Goal: Task Accomplishment & Management: Manage account settings

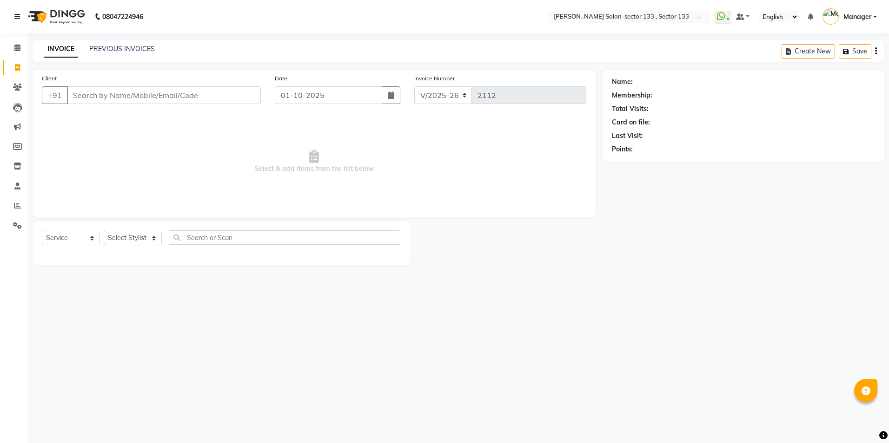
select select "8302"
select select "service"
click at [122, 243] on select "Select Stylist [PERSON_NAME] [PERSON_NAME] [PERSON_NAME] Manager Mehboob Owner …" at bounding box center [133, 238] width 58 height 14
select select "90931"
click at [104, 231] on select "Select Stylist [PERSON_NAME] [PERSON_NAME] [PERSON_NAME] Manager Mehboob Owner …" at bounding box center [133, 238] width 58 height 14
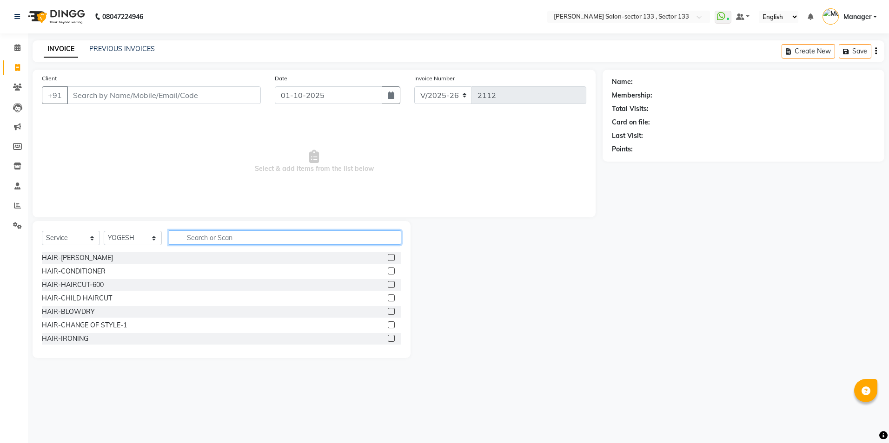
click at [233, 238] on input "text" at bounding box center [285, 238] width 232 height 14
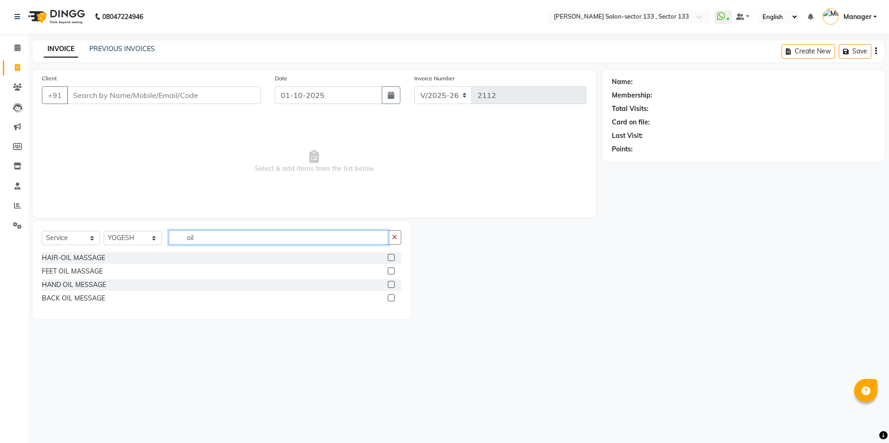
type input "oil"
click at [388, 257] on label at bounding box center [391, 257] width 7 height 7
click at [388, 257] on input "checkbox" at bounding box center [391, 258] width 6 height 6
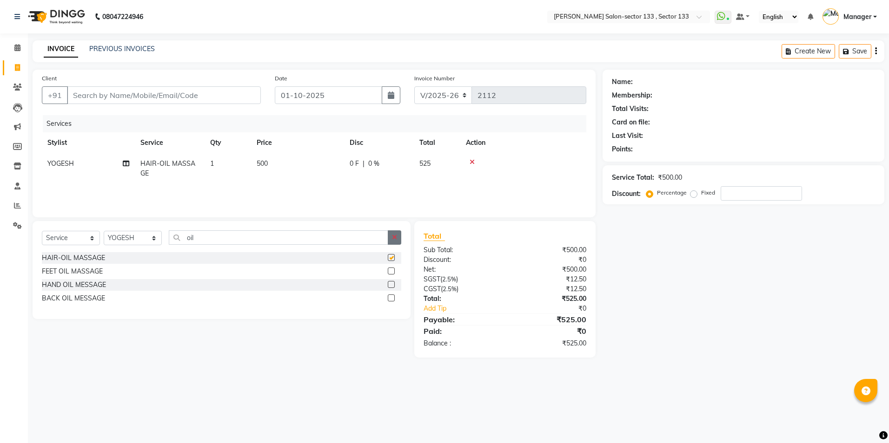
checkbox input "false"
click at [397, 238] on button "button" at bounding box center [394, 238] width 13 height 14
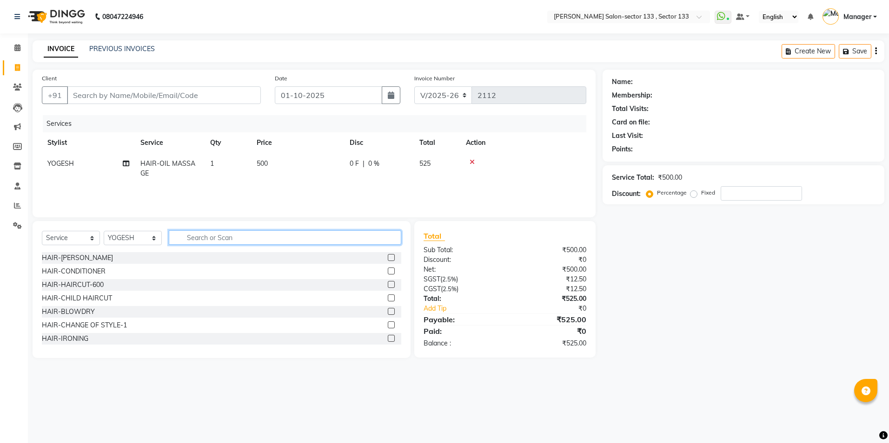
click at [368, 240] on input "text" at bounding box center [285, 238] width 232 height 14
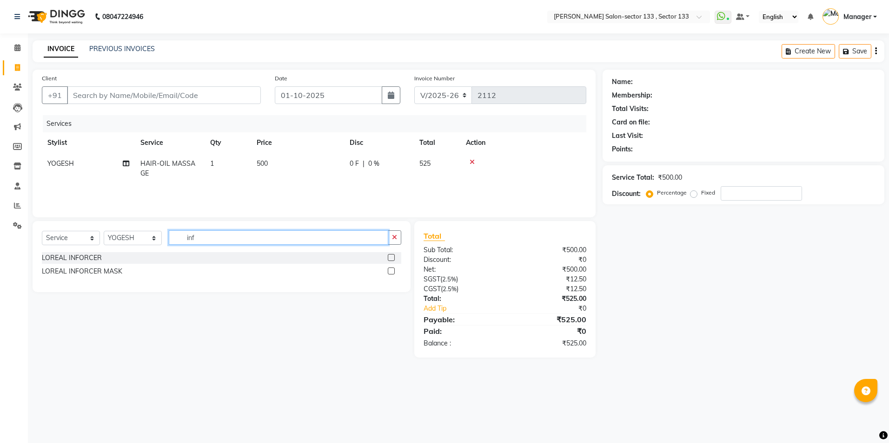
type input "inf"
click at [389, 257] on label at bounding box center [391, 257] width 7 height 7
click at [389, 257] on input "checkbox" at bounding box center [391, 258] width 6 height 6
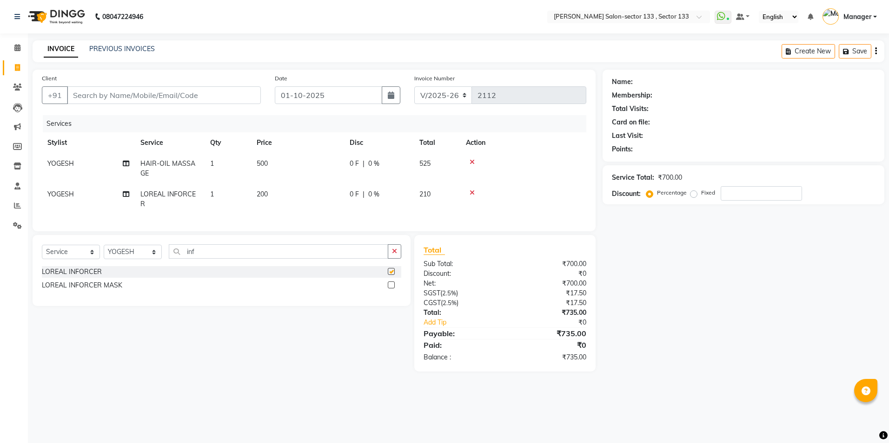
checkbox input "false"
click at [390, 289] on label at bounding box center [391, 285] width 7 height 7
click at [390, 289] on input "checkbox" at bounding box center [391, 286] width 6 height 6
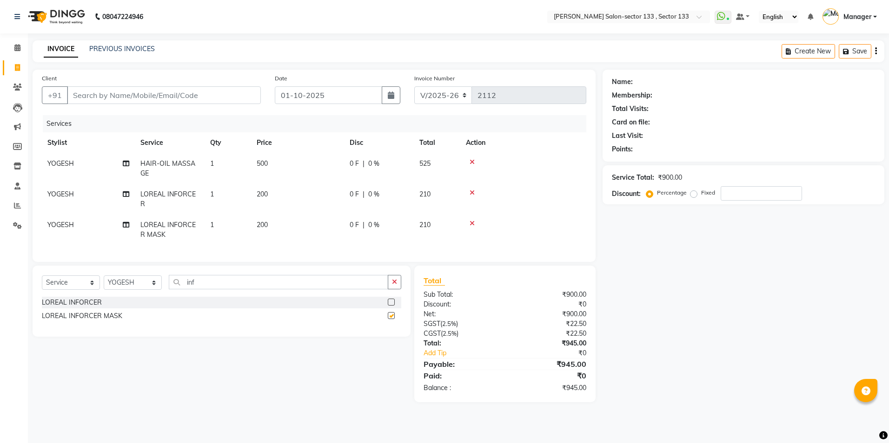
checkbox input "false"
click at [143, 97] on input "Client" at bounding box center [164, 95] width 194 height 18
type input "8"
type input "0"
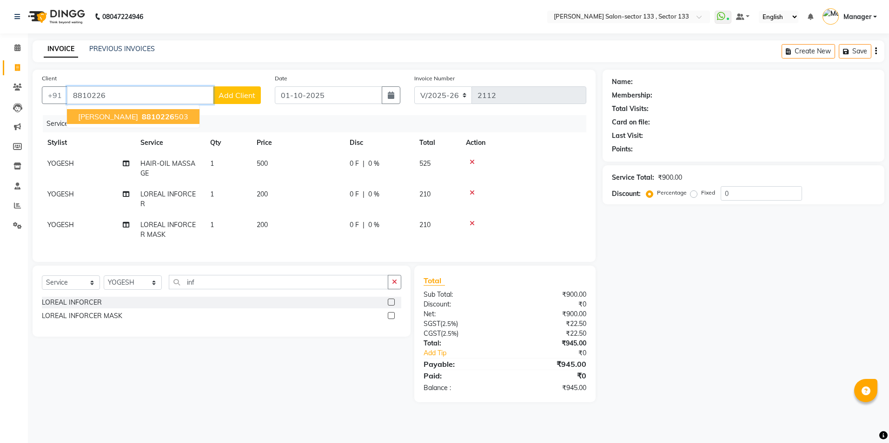
click at [157, 118] on button "ayushi 8810226 503" at bounding box center [133, 116] width 132 height 15
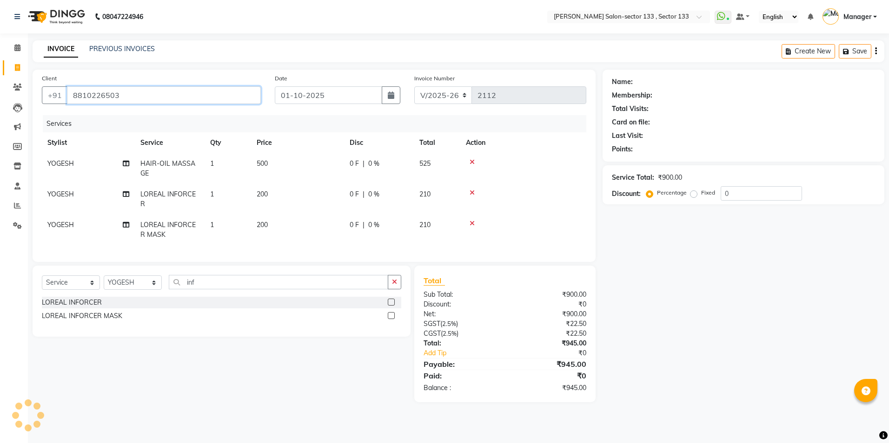
type input "8810226503"
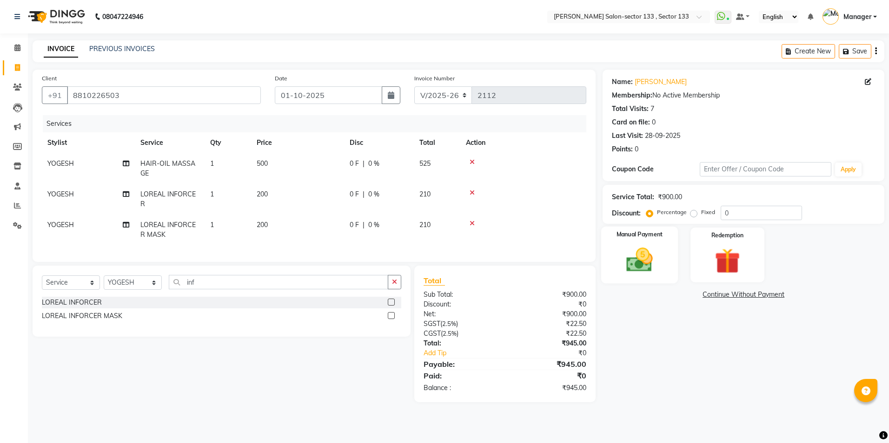
click at [658, 261] on img at bounding box center [639, 260] width 43 height 31
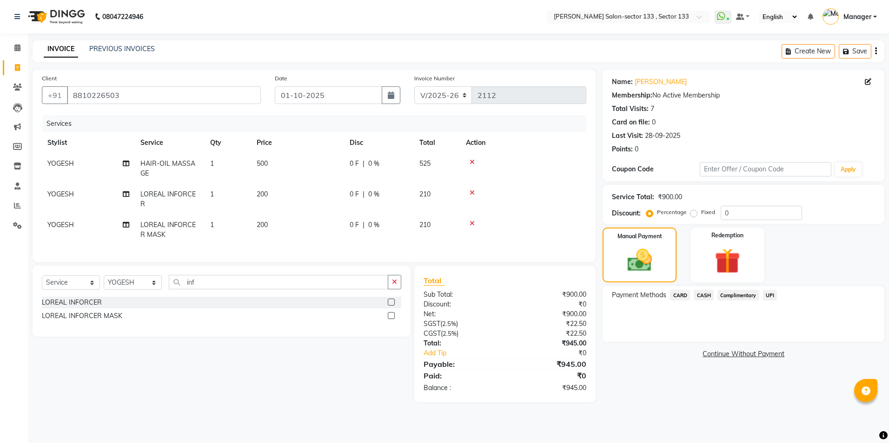
click at [774, 294] on span "UPI" at bounding box center [770, 295] width 14 height 11
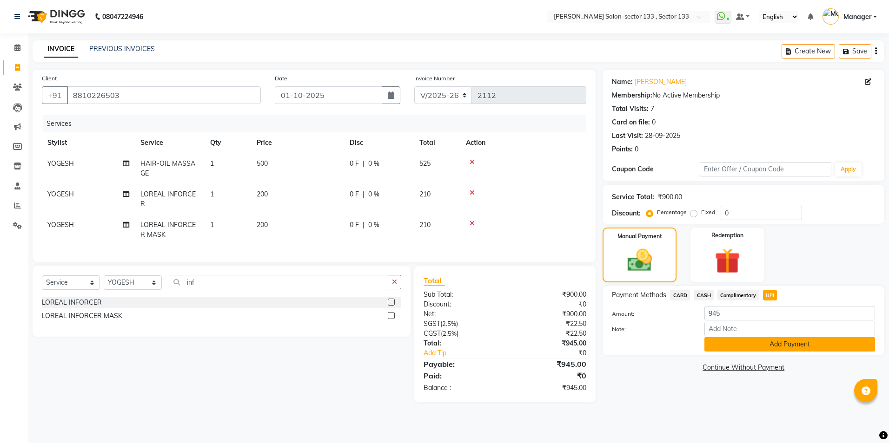
click at [780, 342] on button "Add Payment" at bounding box center [789, 344] width 171 height 14
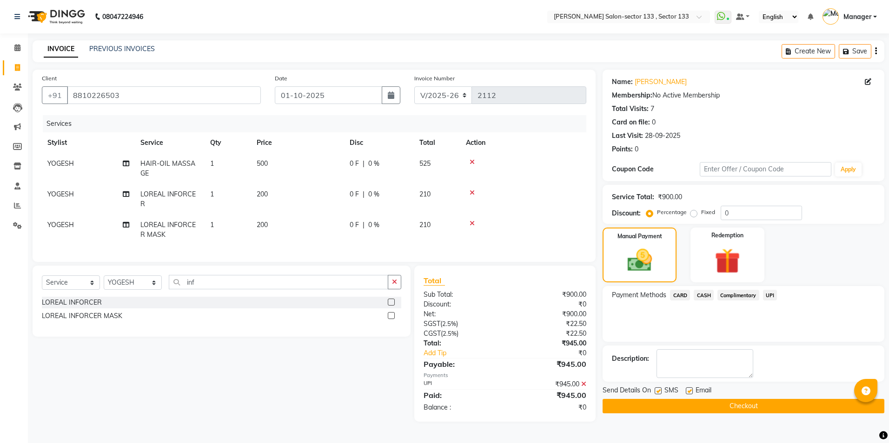
click at [784, 412] on button "Checkout" at bounding box center [743, 406] width 282 height 14
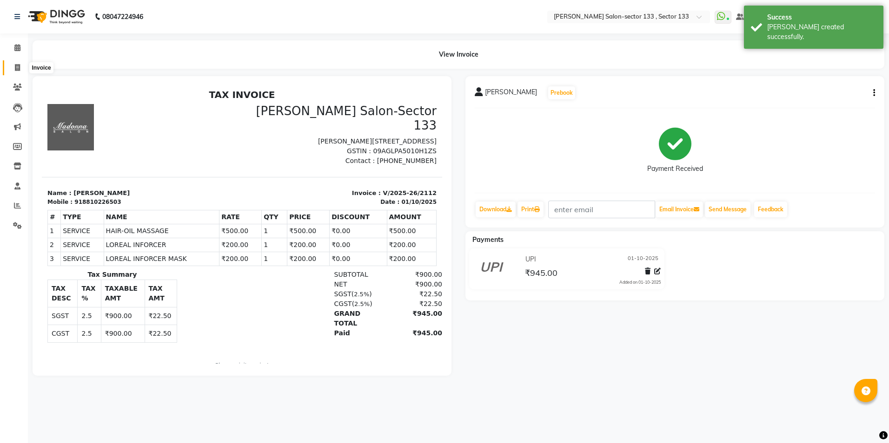
click at [25, 66] on span at bounding box center [17, 68] width 16 height 11
select select "service"
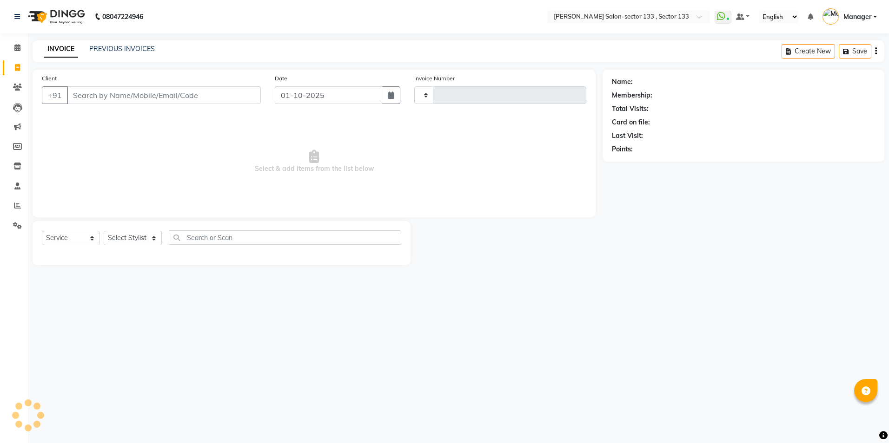
type input "2113"
select select "8302"
click at [111, 98] on input "Client" at bounding box center [164, 95] width 194 height 18
type input "8369151946"
click at [230, 101] on button "Add Client" at bounding box center [237, 95] width 48 height 18
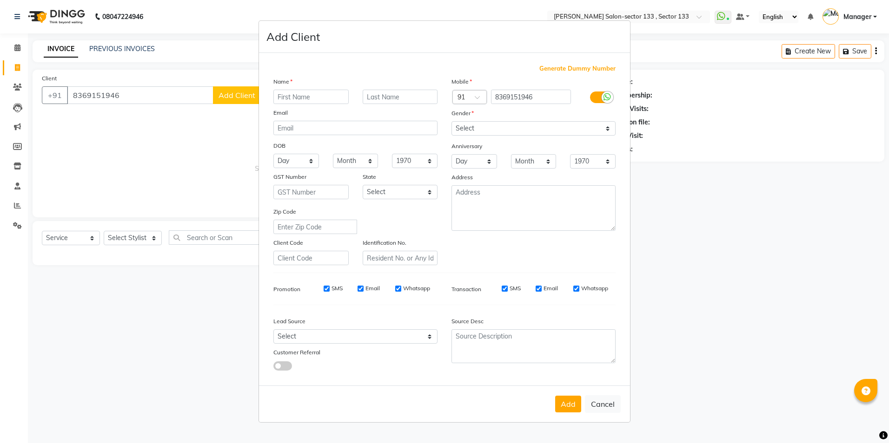
click at [275, 97] on input "text" at bounding box center [310, 97] width 75 height 14
type input "rudresh"
click at [549, 131] on select "Select Male Female Other Prefer Not To Say" at bounding box center [533, 128] width 164 height 14
select select "male"
click at [451, 121] on select "Select Male Female Other Prefer Not To Say" at bounding box center [533, 128] width 164 height 14
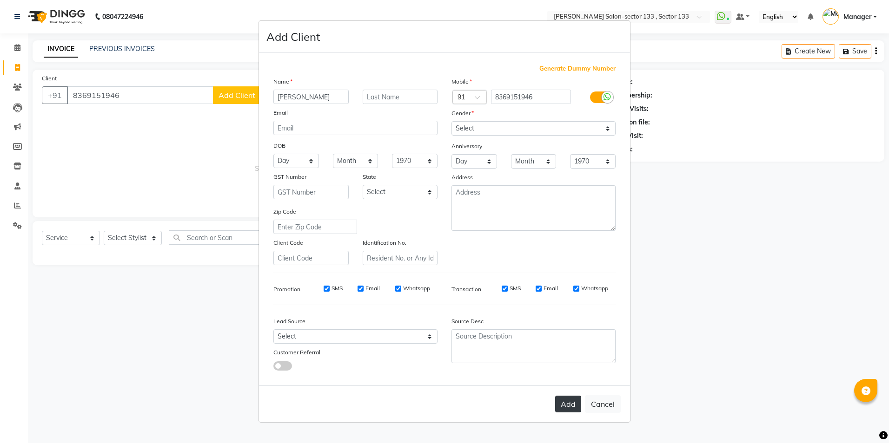
click at [561, 404] on button "Add" at bounding box center [568, 404] width 26 height 17
select select
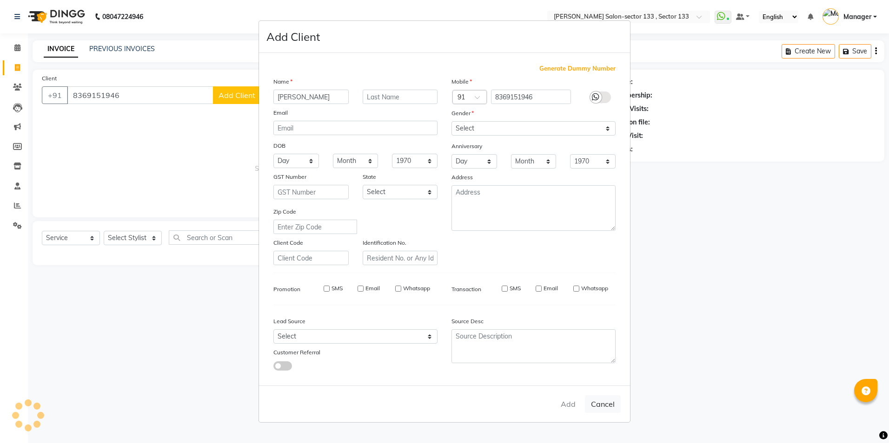
select select
checkbox input "false"
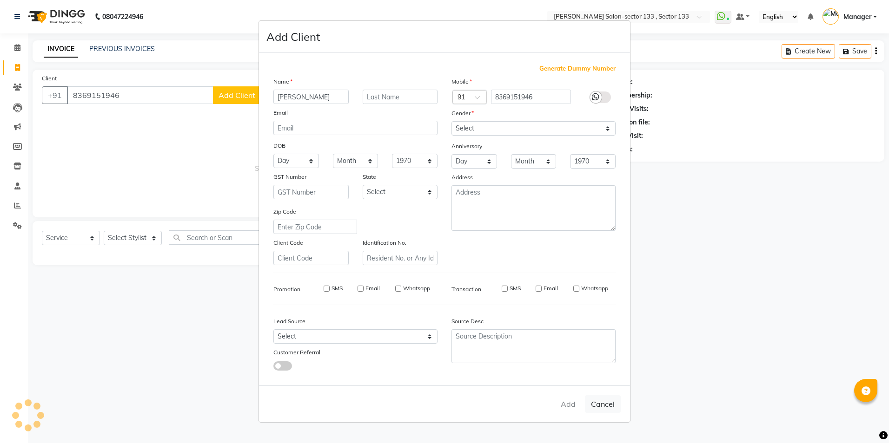
checkbox input "false"
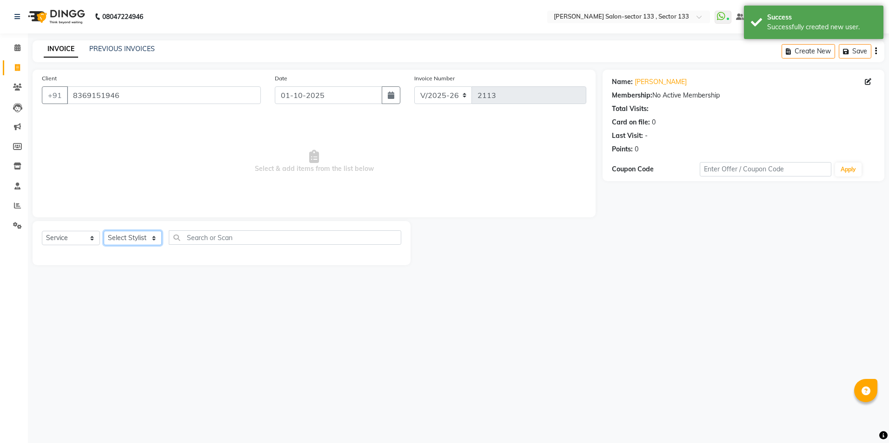
click at [138, 234] on select "Select Stylist [PERSON_NAME] [PERSON_NAME] [PERSON_NAME] Manager Mehboob Owner …" at bounding box center [133, 238] width 58 height 14
select select "80846"
click at [104, 231] on select "Select Stylist [PERSON_NAME] [PERSON_NAME] [PERSON_NAME] Manager Mehboob Owner …" at bounding box center [133, 238] width 58 height 14
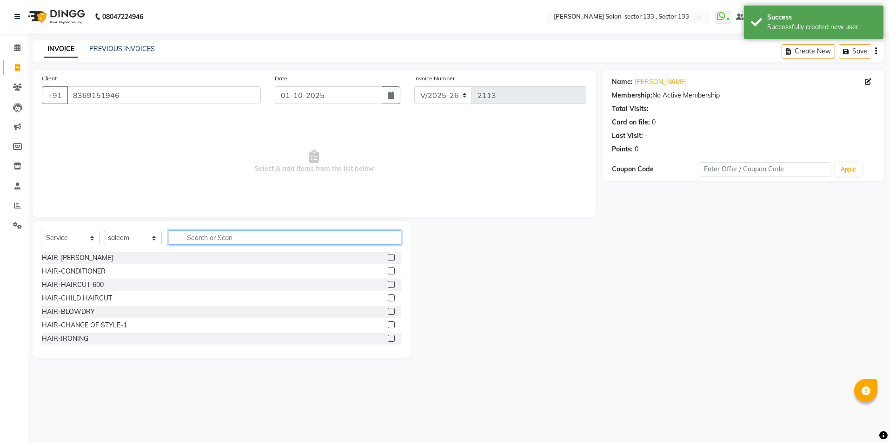
click at [249, 242] on input "text" at bounding box center [285, 238] width 232 height 14
type input "cut"
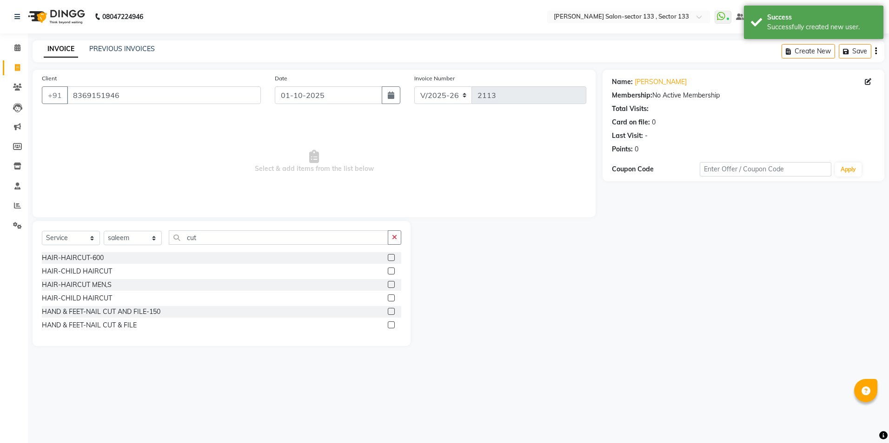
click at [390, 284] on label at bounding box center [391, 284] width 7 height 7
click at [390, 284] on input "checkbox" at bounding box center [391, 285] width 6 height 6
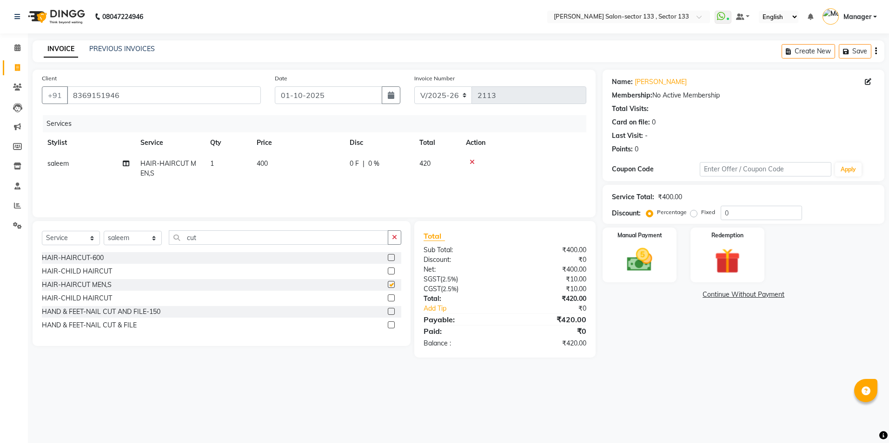
checkbox input "false"
click at [396, 237] on icon "button" at bounding box center [394, 237] width 5 height 7
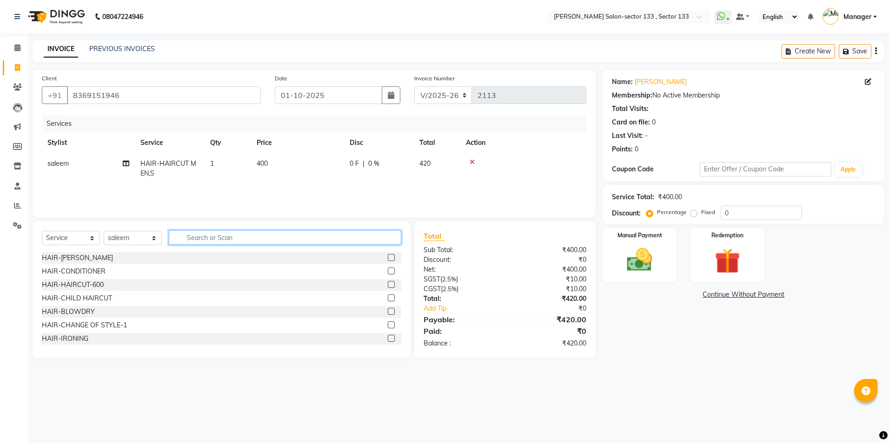
click at [377, 237] on input "text" at bounding box center [285, 238] width 232 height 14
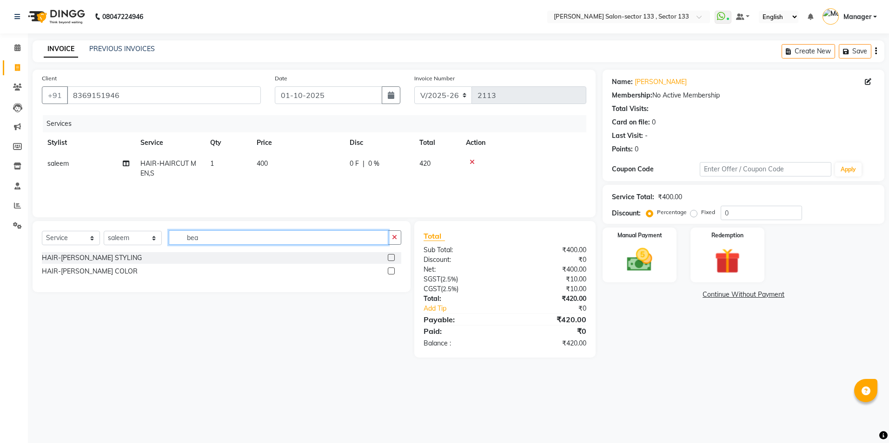
type input "bea"
click at [390, 258] on label at bounding box center [391, 257] width 7 height 7
click at [390, 258] on input "checkbox" at bounding box center [391, 258] width 6 height 6
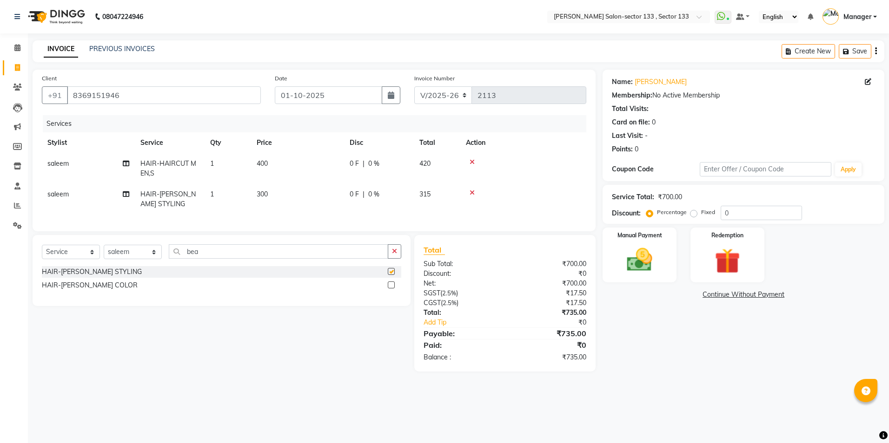
checkbox input "false"
click at [663, 268] on div "Manual Payment" at bounding box center [639, 255] width 77 height 57
click at [679, 299] on span "CARD" at bounding box center [680, 295] width 20 height 11
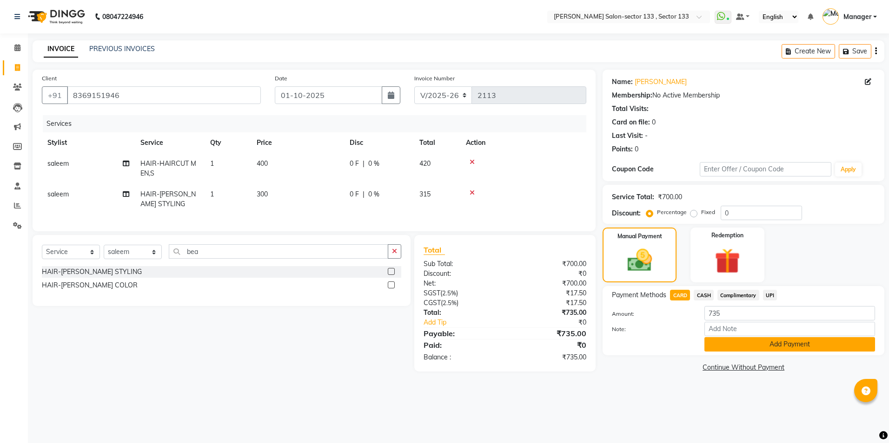
click at [720, 342] on button "Add Payment" at bounding box center [789, 344] width 171 height 14
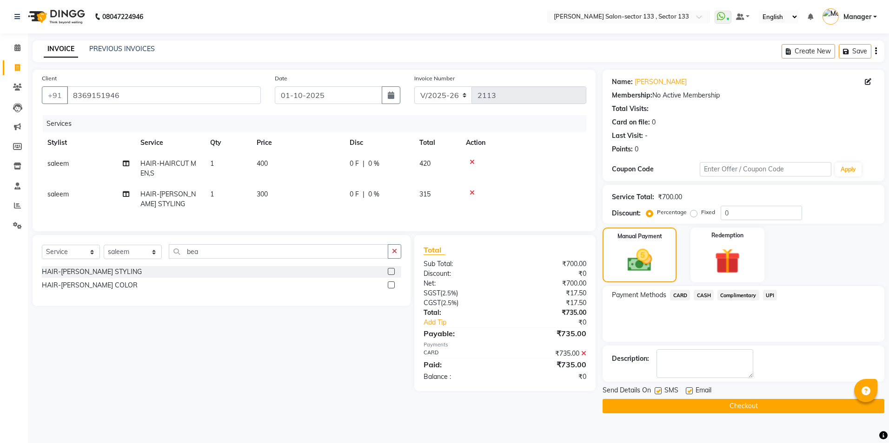
click at [736, 403] on button "Checkout" at bounding box center [743, 406] width 282 height 14
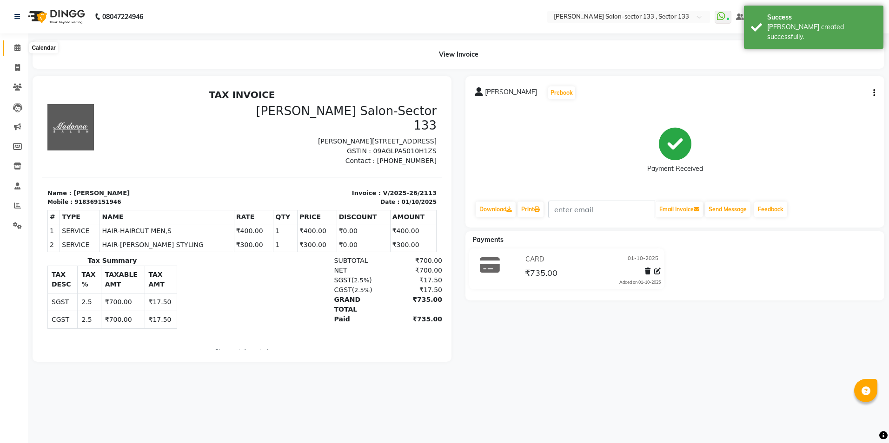
click at [21, 50] on span at bounding box center [17, 48] width 16 height 11
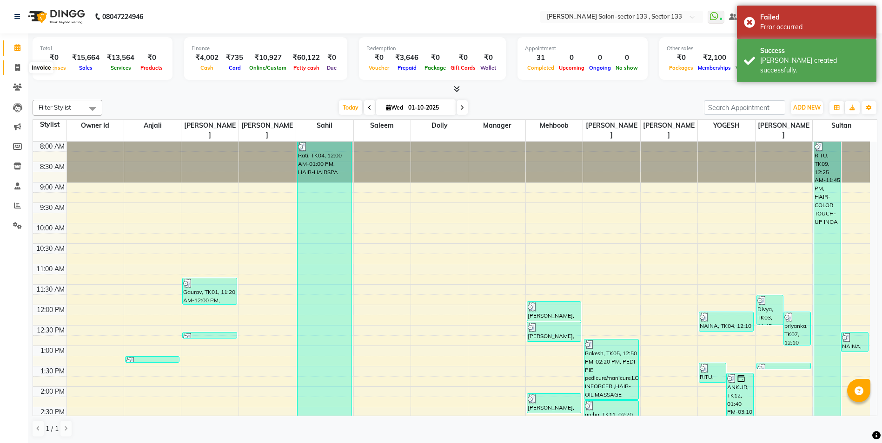
click at [20, 67] on span at bounding box center [17, 68] width 16 height 11
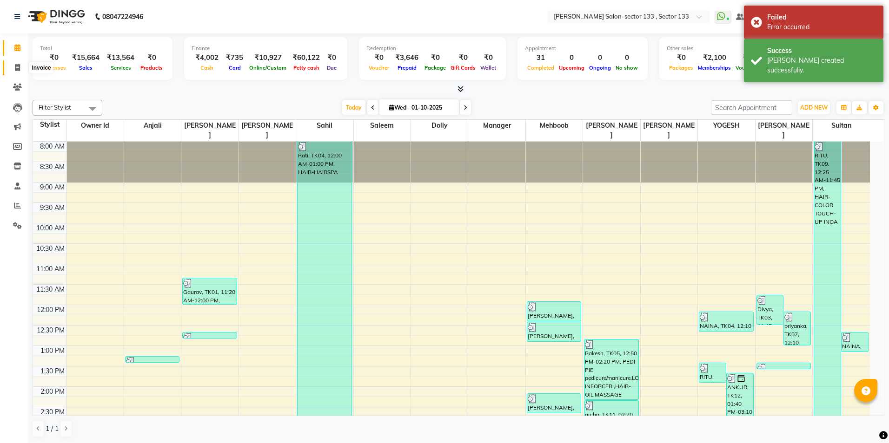
select select "8302"
select select "service"
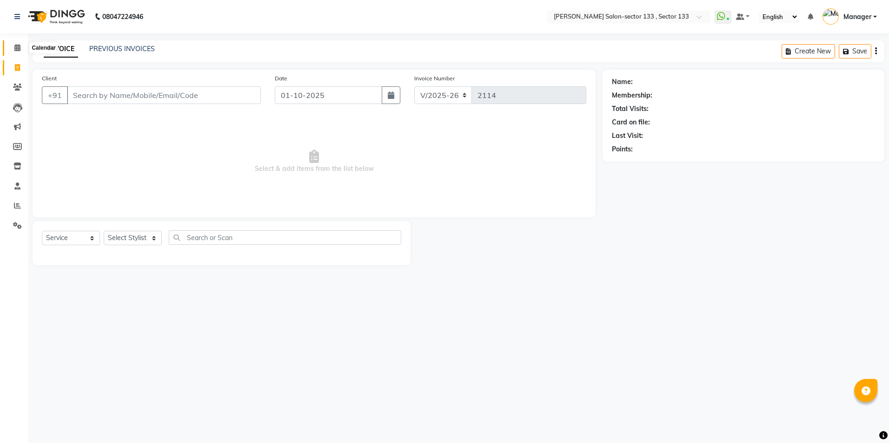
click at [18, 47] on icon at bounding box center [17, 47] width 6 height 7
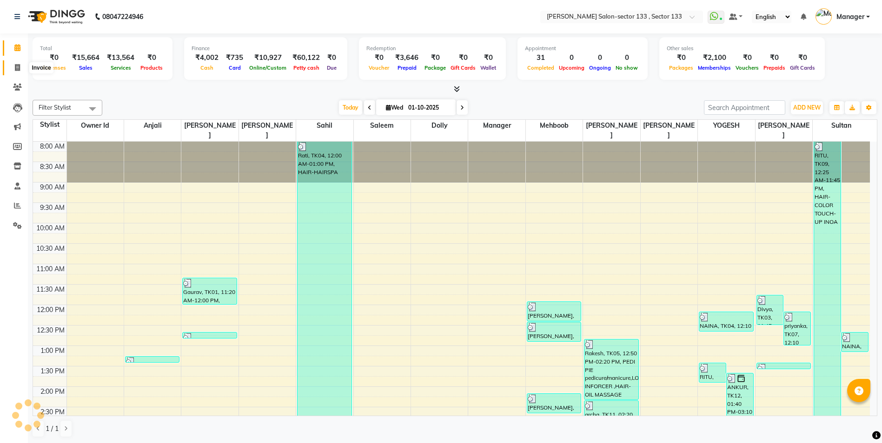
click at [20, 65] on icon at bounding box center [17, 67] width 5 height 7
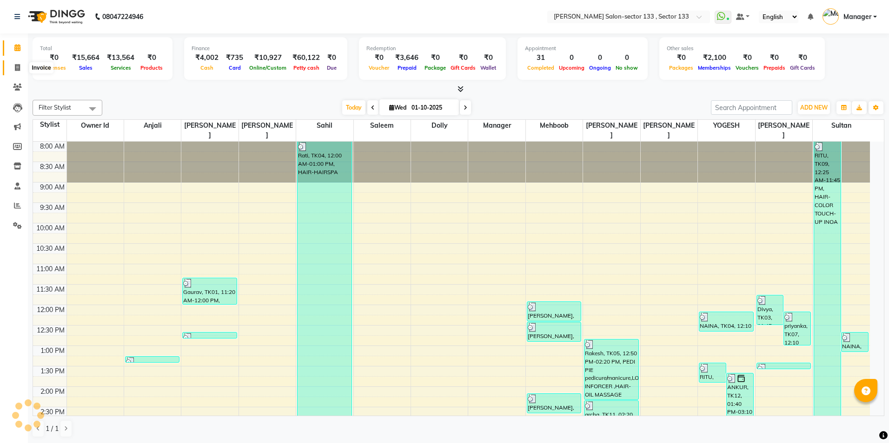
select select "8302"
select select "service"
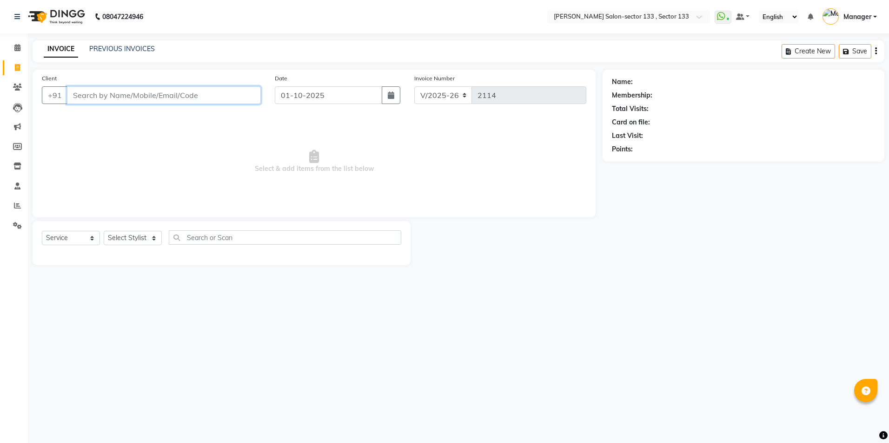
click at [242, 92] on input "Client" at bounding box center [164, 95] width 194 height 18
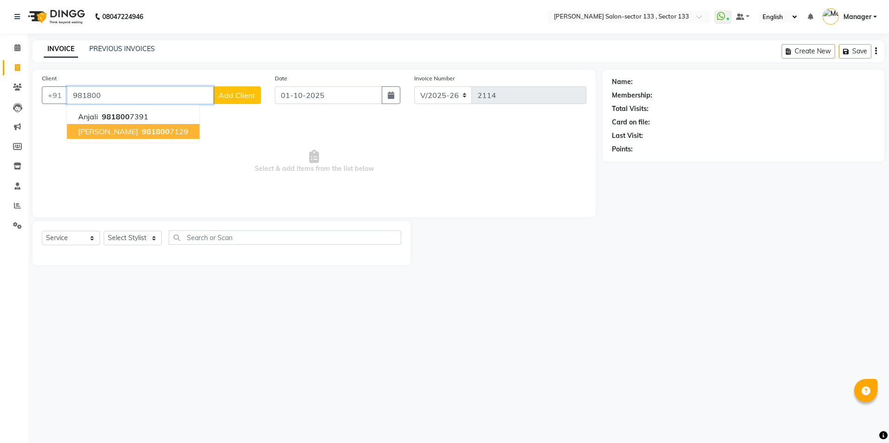
click at [101, 131] on span "Sangita" at bounding box center [108, 131] width 60 height 9
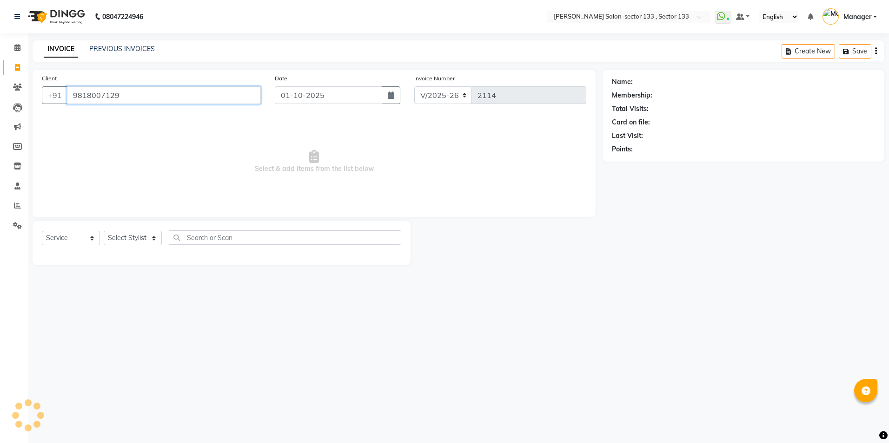
type input "9818007129"
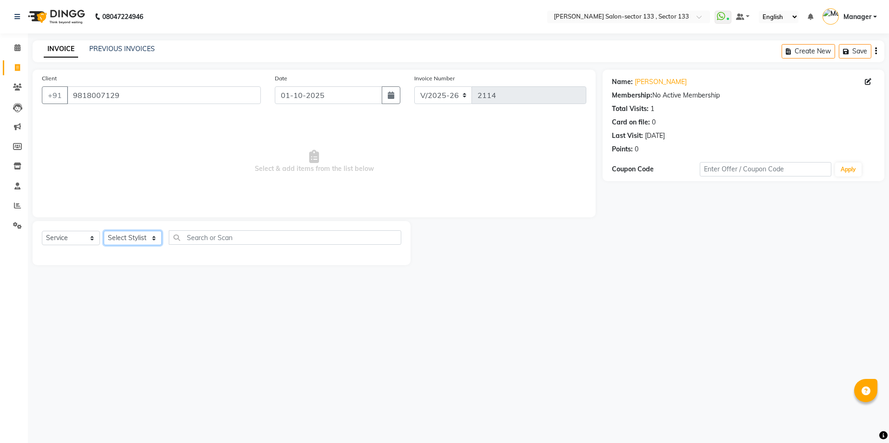
click at [137, 237] on select "Select Stylist [PERSON_NAME] [PERSON_NAME] [PERSON_NAME] Manager Mehboob Owner …" at bounding box center [133, 238] width 58 height 14
select select "90932"
click at [104, 231] on select "Select Stylist [PERSON_NAME] [PERSON_NAME] [PERSON_NAME] Manager Mehboob Owner …" at bounding box center [133, 238] width 58 height 14
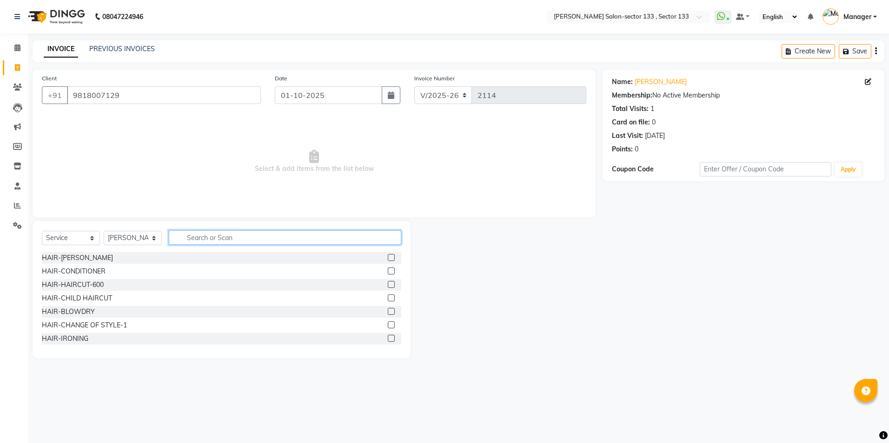
click at [224, 234] on input "text" at bounding box center [285, 238] width 232 height 14
type input "eye"
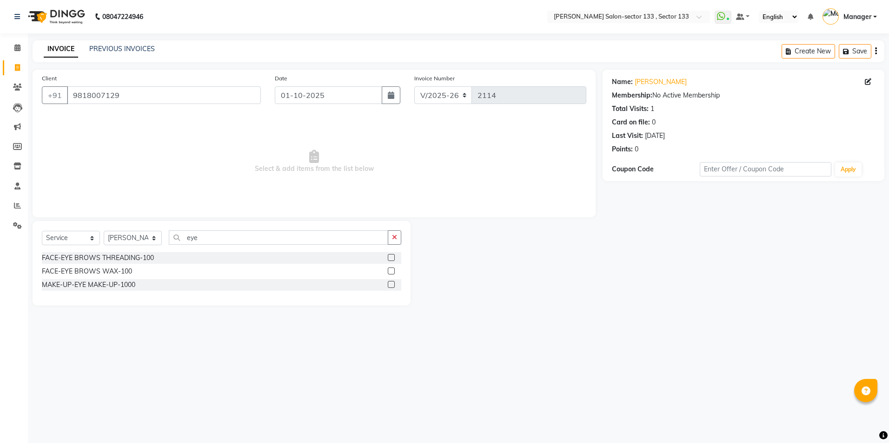
click at [389, 258] on label at bounding box center [391, 257] width 7 height 7
click at [389, 258] on input "checkbox" at bounding box center [391, 258] width 6 height 6
checkbox input "true"
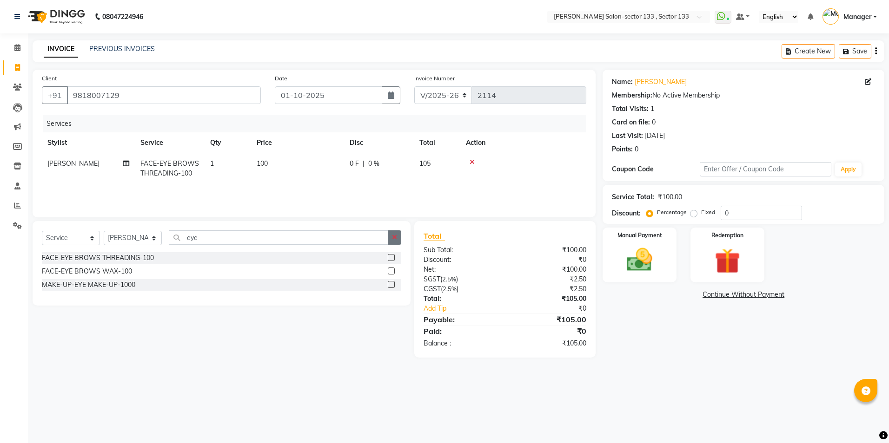
click at [397, 236] on button "button" at bounding box center [394, 238] width 13 height 14
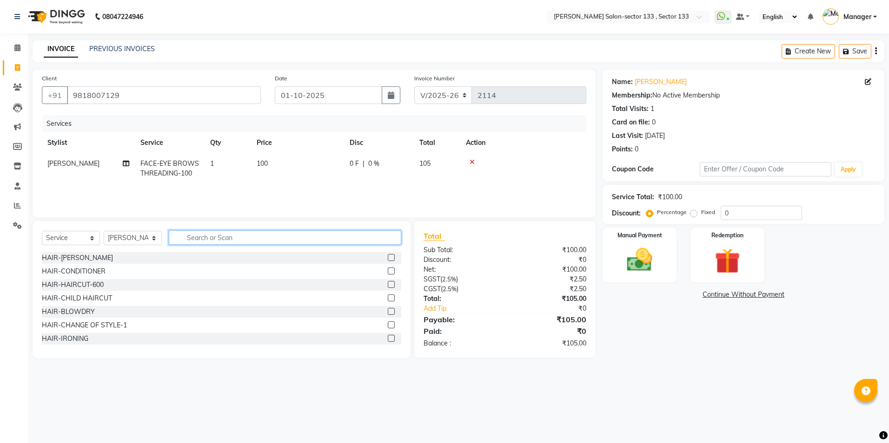
click at [372, 241] on input "text" at bounding box center [285, 238] width 232 height 14
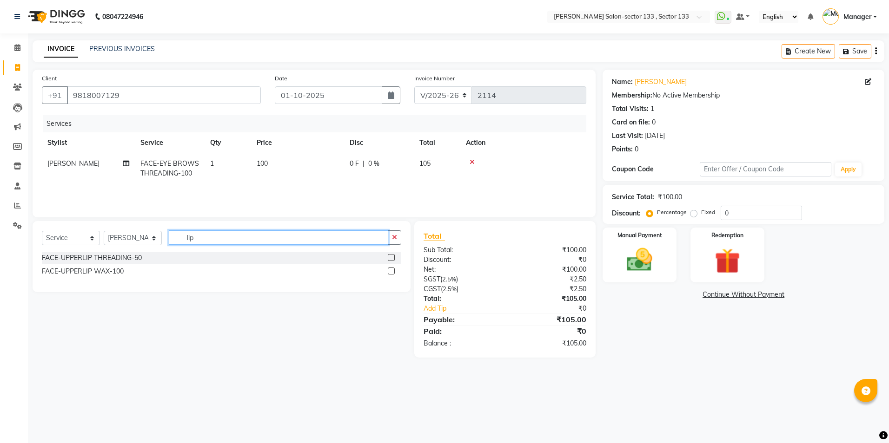
type input "lip"
click at [394, 255] on label at bounding box center [391, 257] width 7 height 7
click at [394, 255] on input "checkbox" at bounding box center [391, 258] width 6 height 6
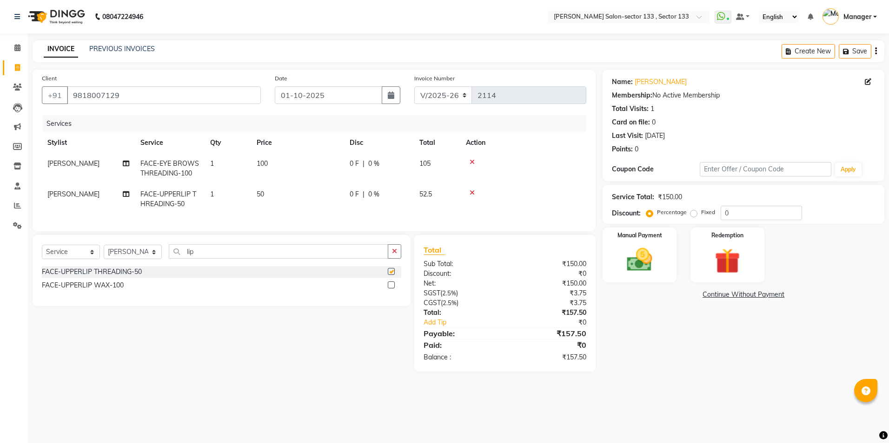
checkbox input "false"
click at [661, 247] on div "Manual Payment" at bounding box center [639, 255] width 77 height 57
click at [684, 295] on span "CARD" at bounding box center [680, 295] width 20 height 11
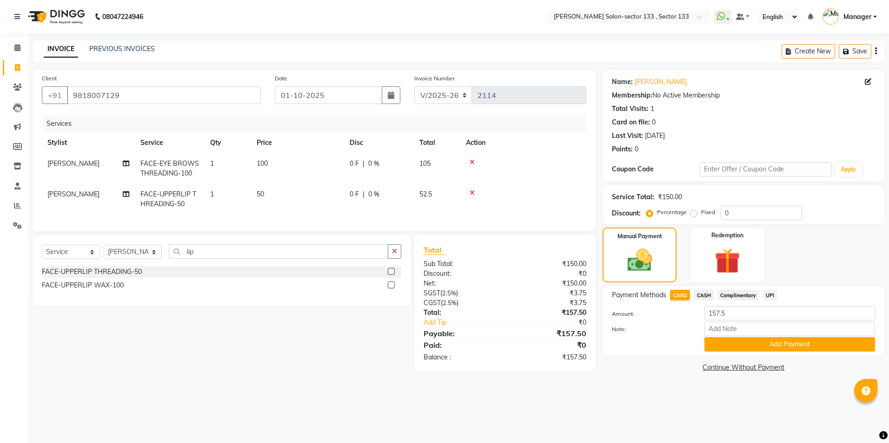
click at [725, 354] on div "Payment Methods CARD CASH Complimentary UPI Amount: 157.5 Note: Add Payment" at bounding box center [743, 320] width 282 height 69
click at [744, 342] on button "Add Payment" at bounding box center [789, 344] width 171 height 14
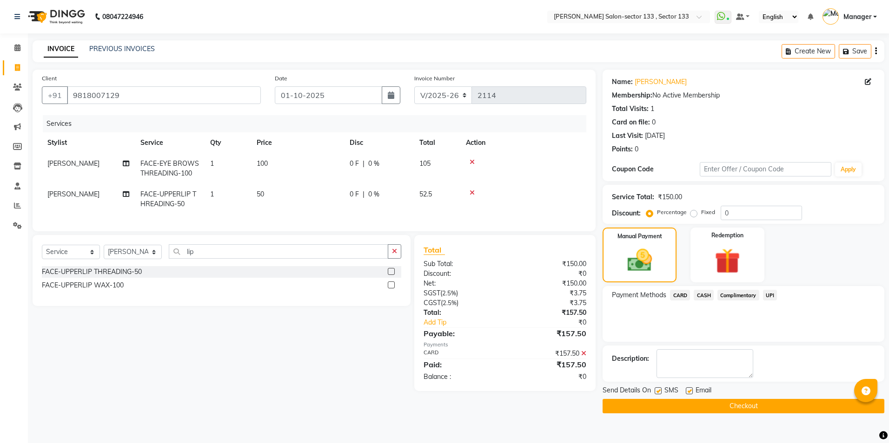
click at [751, 404] on button "Checkout" at bounding box center [743, 406] width 282 height 14
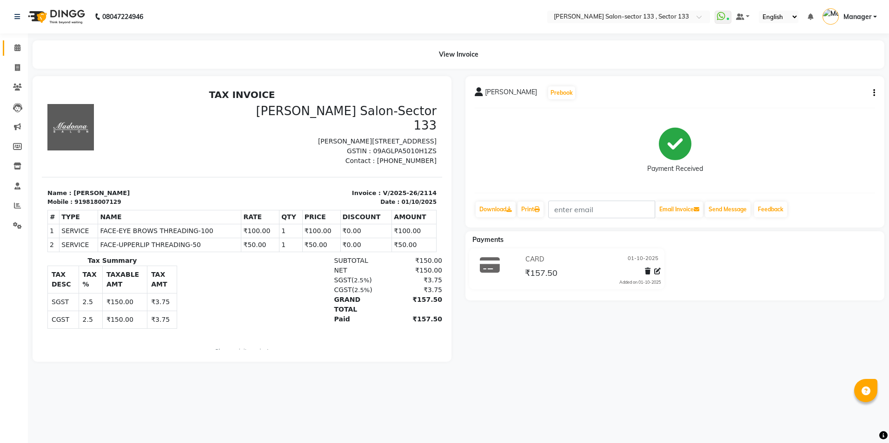
click at [9, 46] on link "Calendar" at bounding box center [14, 47] width 22 height 15
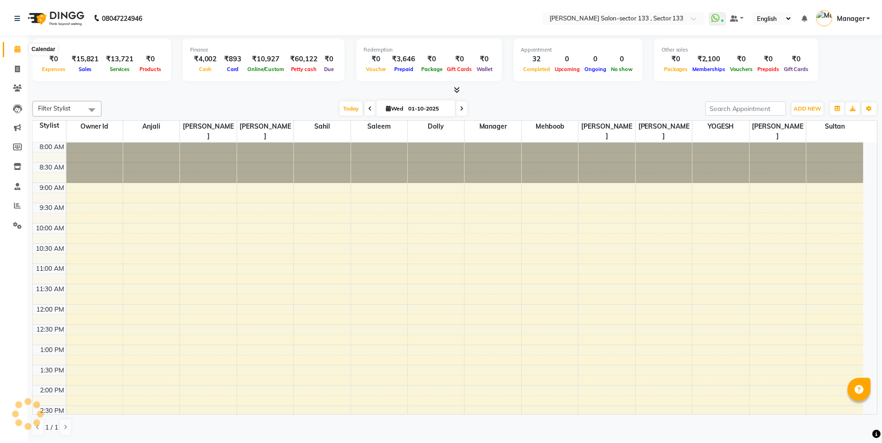
scroll to position [311, 0]
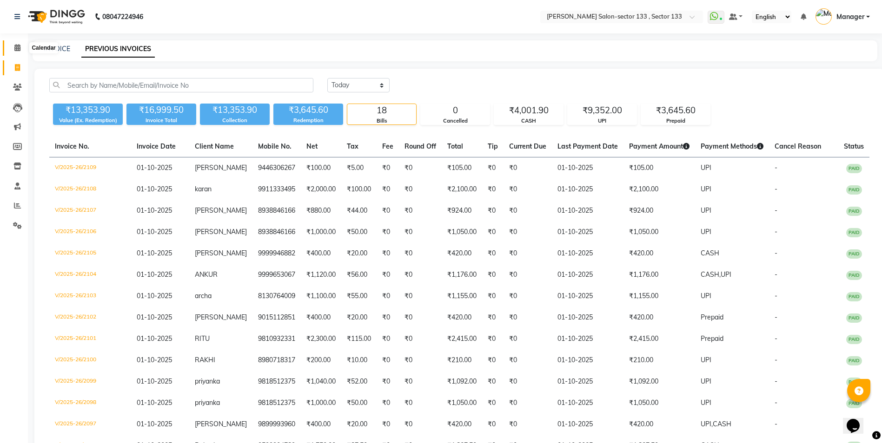
click at [21, 46] on span at bounding box center [17, 48] width 16 height 11
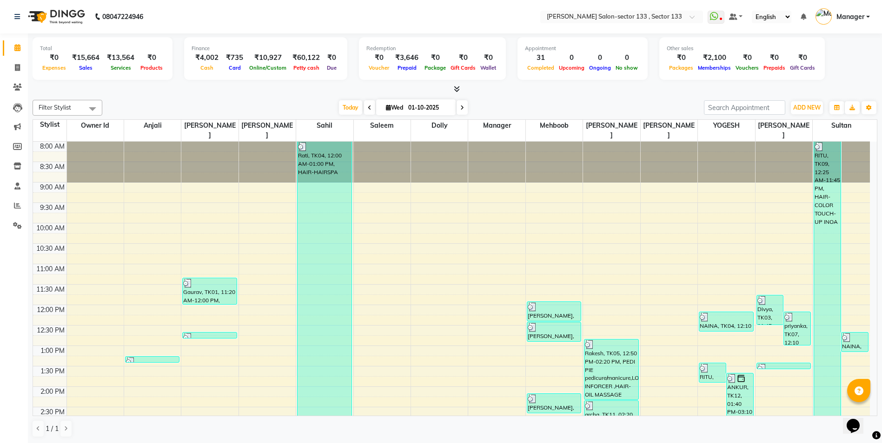
click at [23, 42] on link "Calendar" at bounding box center [14, 47] width 22 height 15
click at [20, 67] on icon at bounding box center [17, 67] width 5 height 7
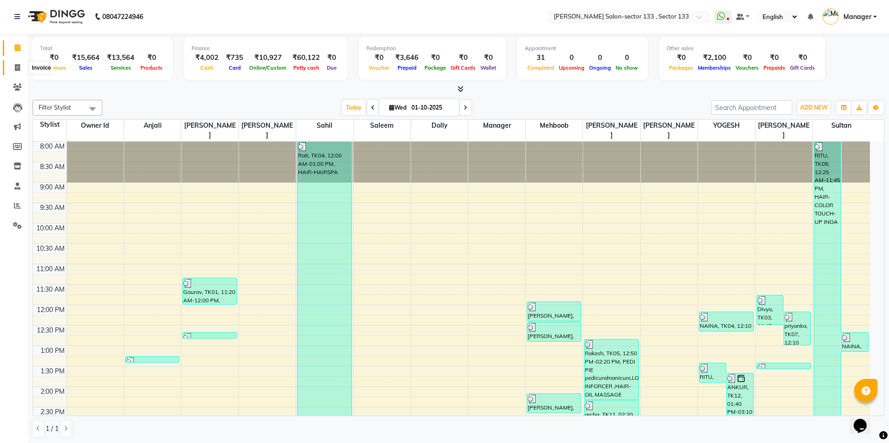
select select "service"
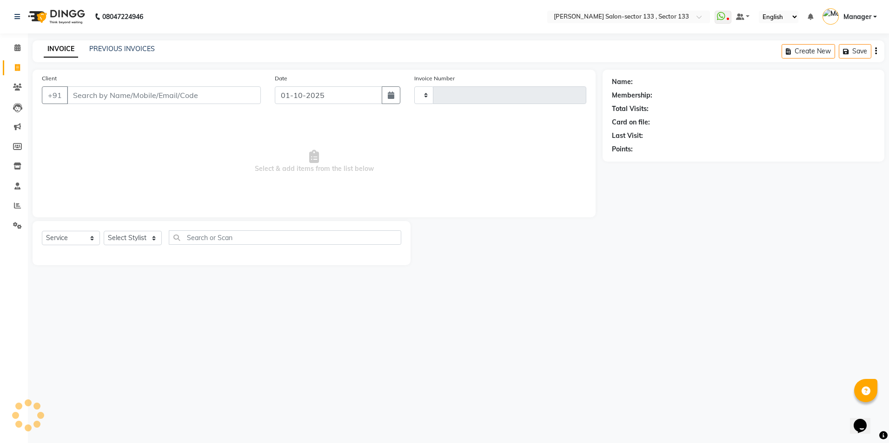
type input "2115"
select select "8302"
click at [96, 96] on input "Client" at bounding box center [164, 95] width 194 height 18
type input "9953533405"
click at [255, 89] on button "Add Client" at bounding box center [237, 95] width 48 height 18
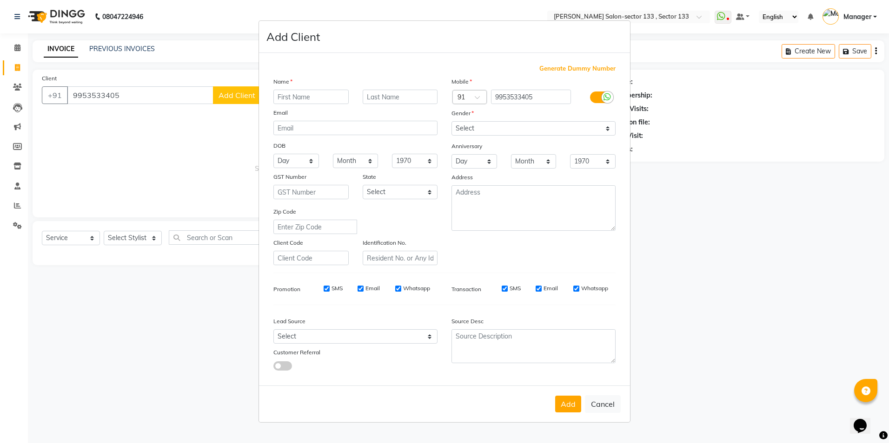
click at [308, 96] on input "text" at bounding box center [310, 97] width 75 height 14
type input "[PERSON_NAME]"
click at [522, 126] on select "Select Male Female Other Prefer Not To Say" at bounding box center [533, 128] width 164 height 14
select select "female"
click at [451, 121] on select "Select Male Female Other Prefer Not To Say" at bounding box center [533, 128] width 164 height 14
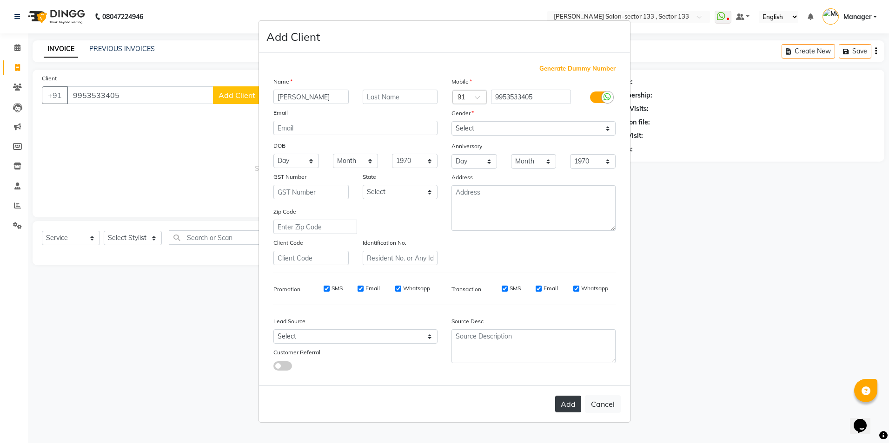
click at [576, 408] on button "Add" at bounding box center [568, 404] width 26 height 17
select select
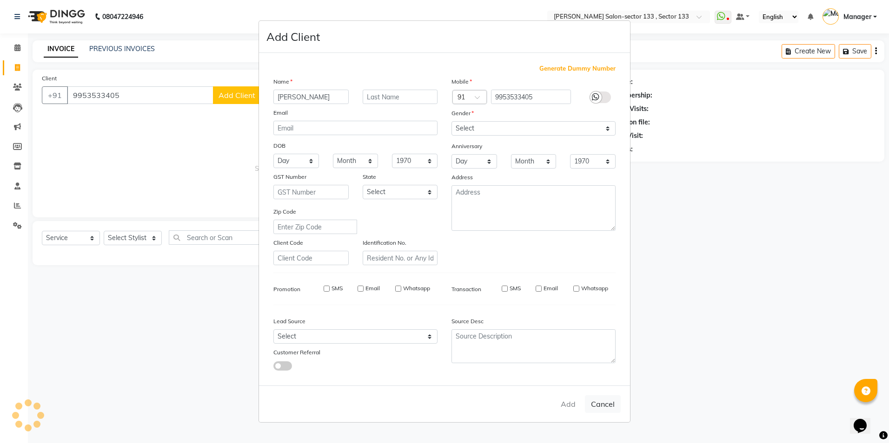
select select
checkbox input "false"
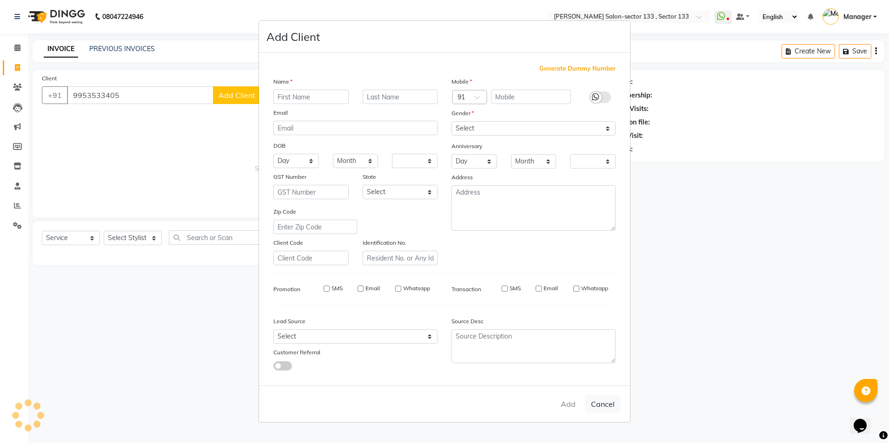
checkbox input "false"
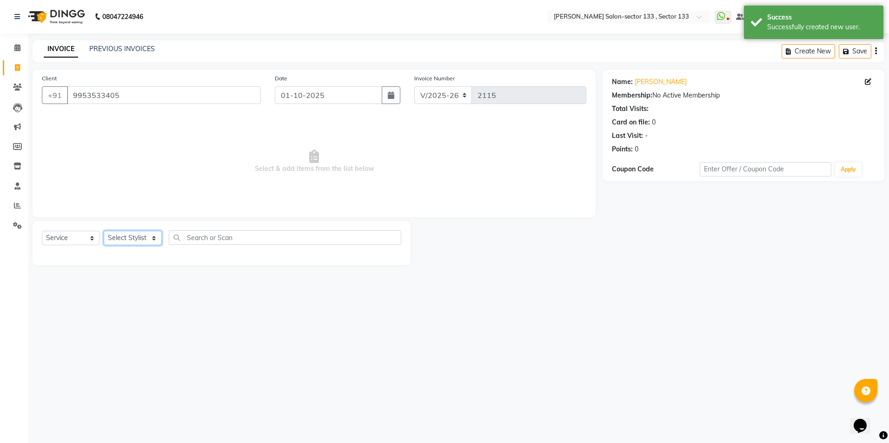
click at [138, 239] on select "Select Stylist [PERSON_NAME] [PERSON_NAME] [PERSON_NAME] Manager Mehboob Owner …" at bounding box center [133, 238] width 58 height 14
select select "84597"
click at [104, 231] on select "Select Stylist [PERSON_NAME] [PERSON_NAME] [PERSON_NAME] Manager Mehboob Owner …" at bounding box center [133, 238] width 58 height 14
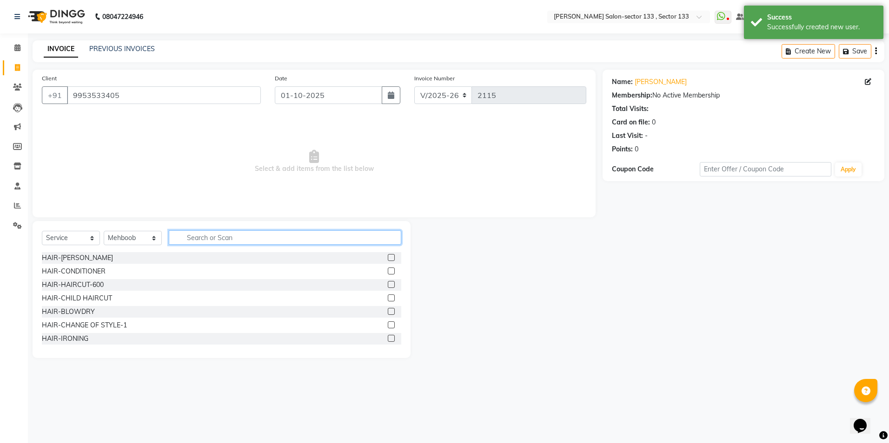
click at [221, 239] on input "text" at bounding box center [285, 238] width 232 height 14
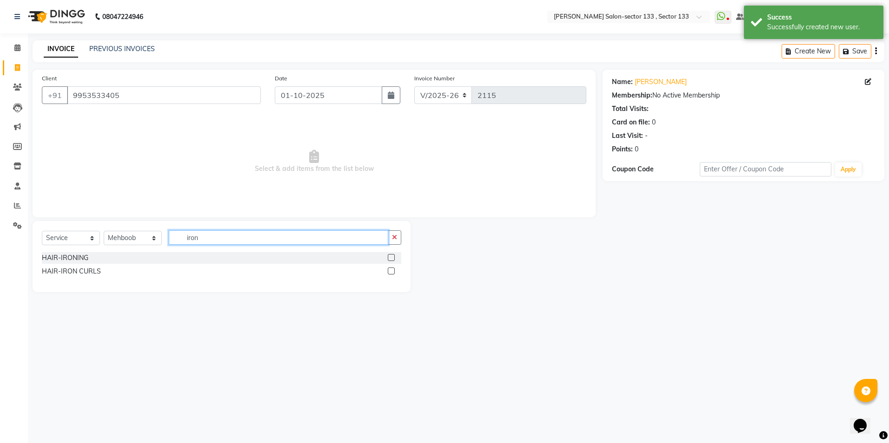
type input "iron"
click at [389, 269] on label at bounding box center [391, 271] width 7 height 7
click at [389, 269] on input "checkbox" at bounding box center [391, 272] width 6 height 6
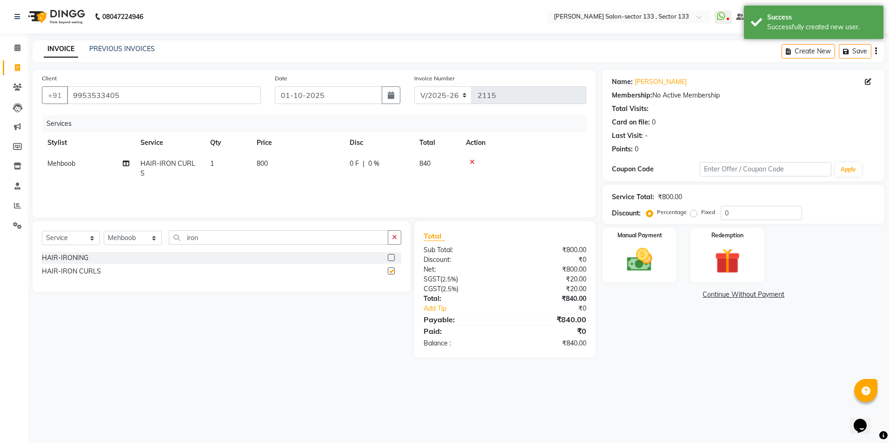
checkbox input "false"
click at [304, 174] on div "Services Stylist Service Qty Price Disc Total Action Mehboob HAIR-IRON CURLS 1 …" at bounding box center [314, 161] width 544 height 93
click at [317, 166] on td "800" at bounding box center [297, 168] width 93 height 31
select select "84597"
click at [317, 167] on input "800" at bounding box center [341, 166] width 82 height 14
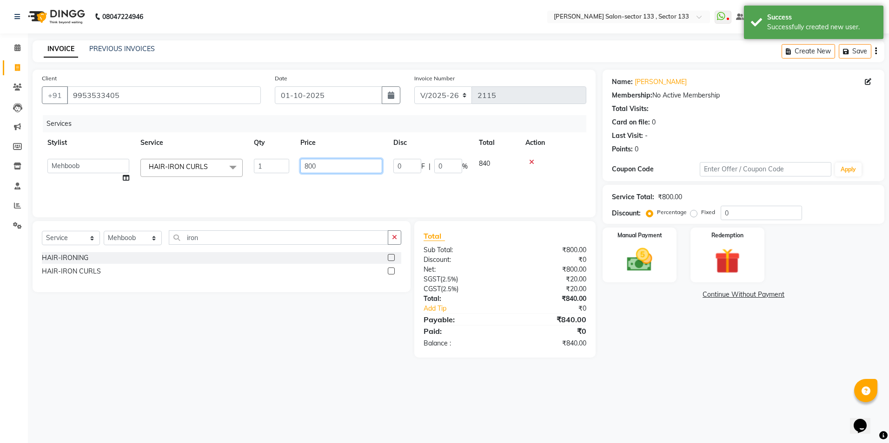
click at [317, 167] on input "800" at bounding box center [341, 166] width 82 height 14
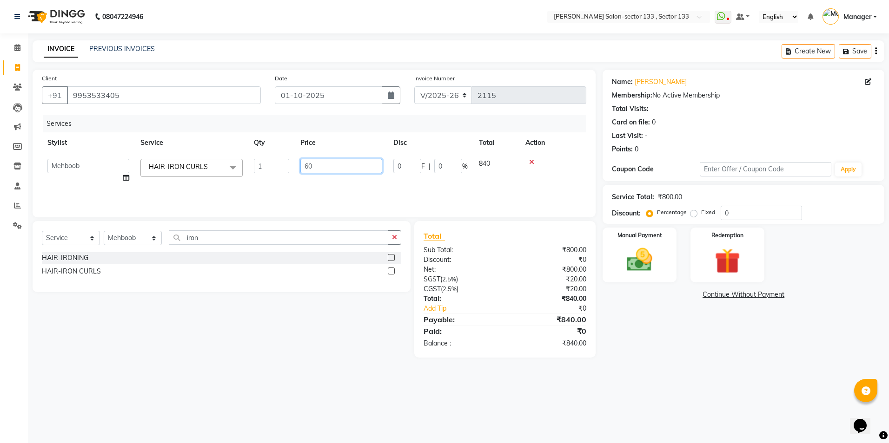
type input "600"
click at [329, 193] on div "Services Stylist Service Qty Price Disc Total Action Anjali Anwar BUSHRA Dolly …" at bounding box center [314, 161] width 544 height 93
click at [646, 258] on img at bounding box center [639, 260] width 43 height 31
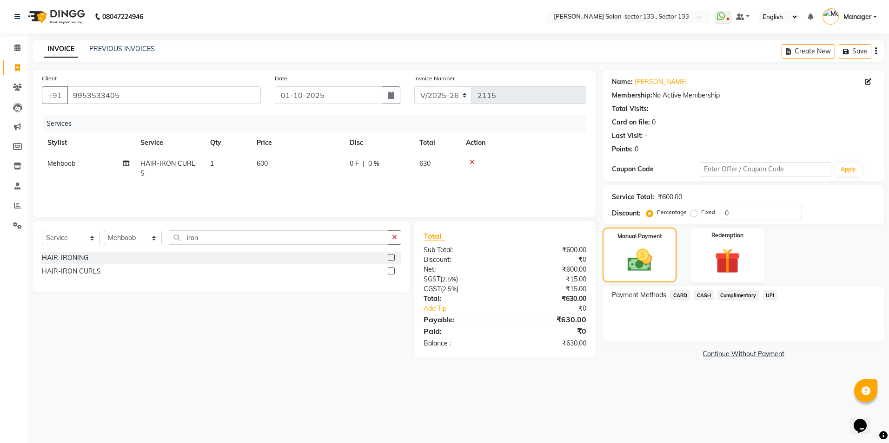
click at [772, 291] on span "UPI" at bounding box center [770, 295] width 14 height 11
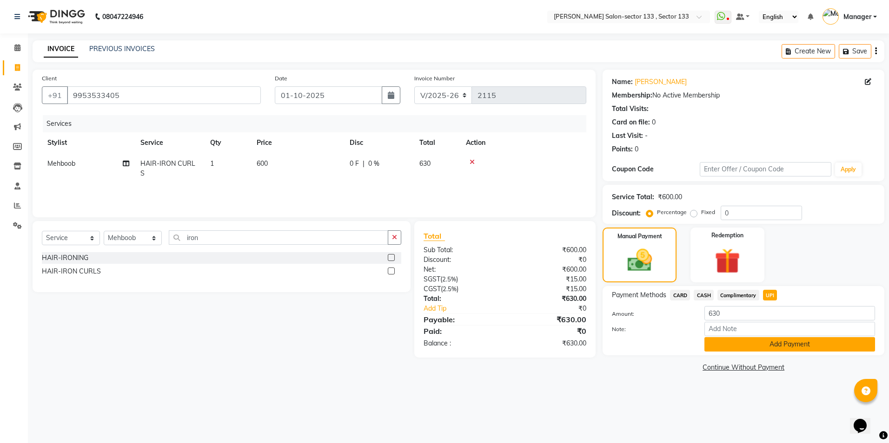
click at [771, 343] on button "Add Payment" at bounding box center [789, 344] width 171 height 14
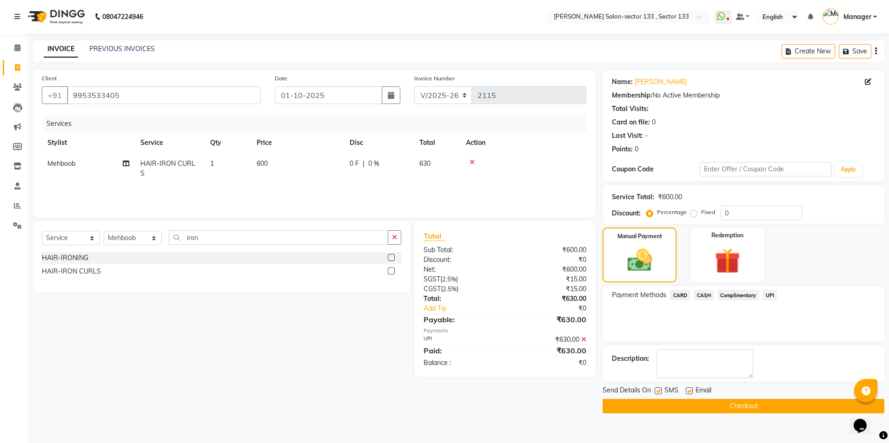
click at [754, 406] on button "Checkout" at bounding box center [743, 406] width 282 height 14
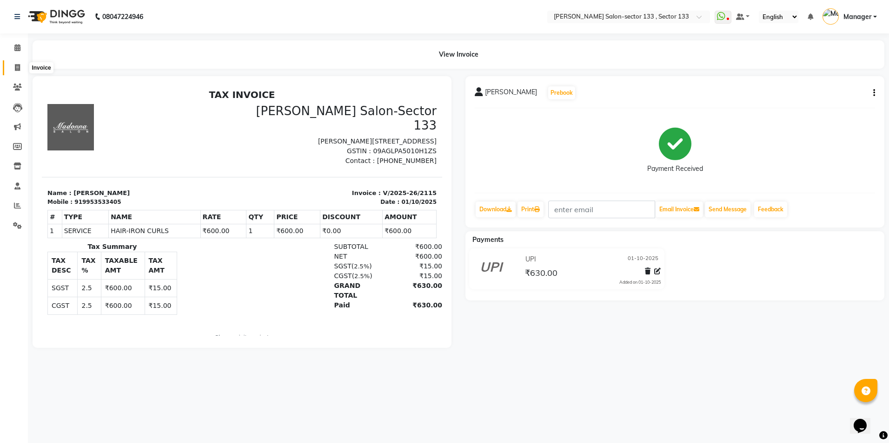
click at [17, 69] on icon at bounding box center [17, 67] width 5 height 7
select select "service"
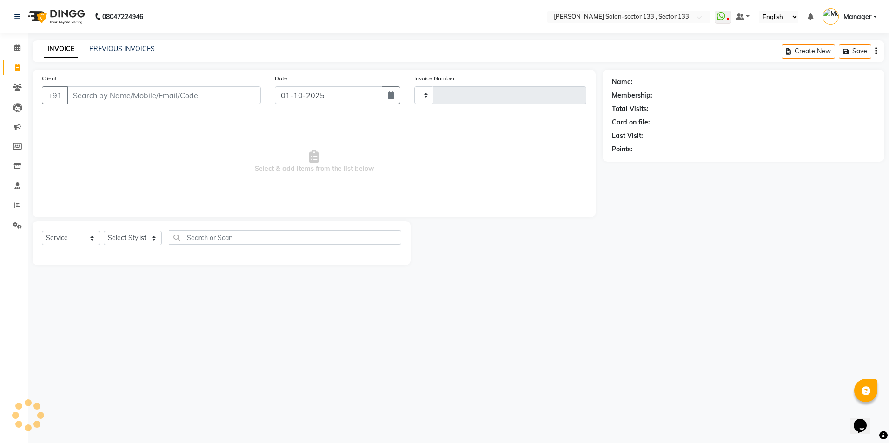
type input "2116"
select select "8302"
click at [21, 43] on span at bounding box center [17, 48] width 16 height 11
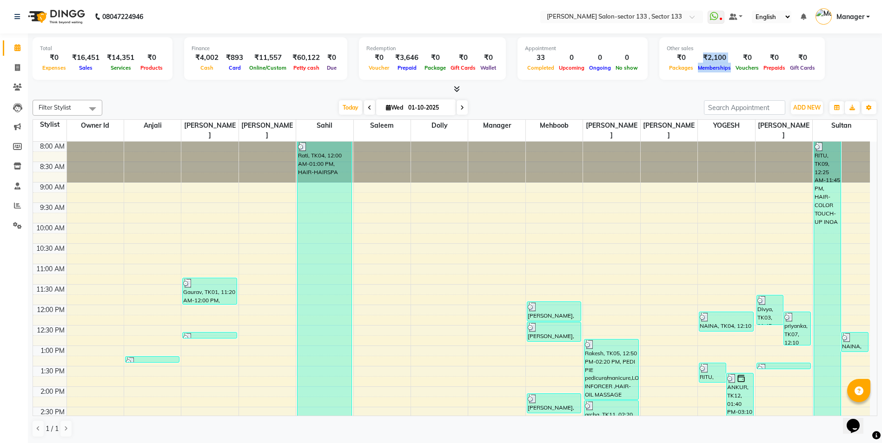
drag, startPoint x: 690, startPoint y: 58, endPoint x: 718, endPoint y: 70, distance: 29.8
click at [718, 70] on div "₹2,100 Memberships" at bounding box center [714, 63] width 38 height 20
click at [716, 78] on div "Other sales ₹0 Packages ₹2,100 Memberships ₹0 Vouchers ₹0 Prepaids ₹0 Gift Cards" at bounding box center [741, 58] width 165 height 43
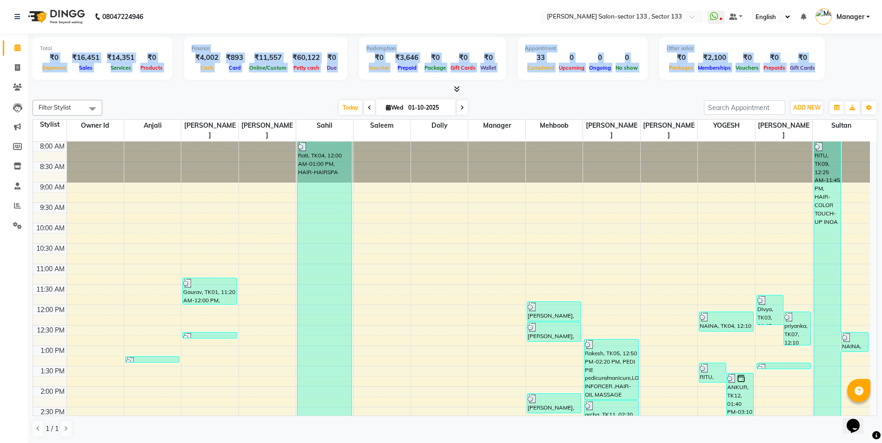
drag, startPoint x: 55, startPoint y: 64, endPoint x: 890, endPoint y: 64, distance: 834.7
click at [882, 64] on html "08047224946 Select Location × Madonna Salon-sector 133 , Sector 133 WhatsApp St…" at bounding box center [441, 221] width 882 height 443
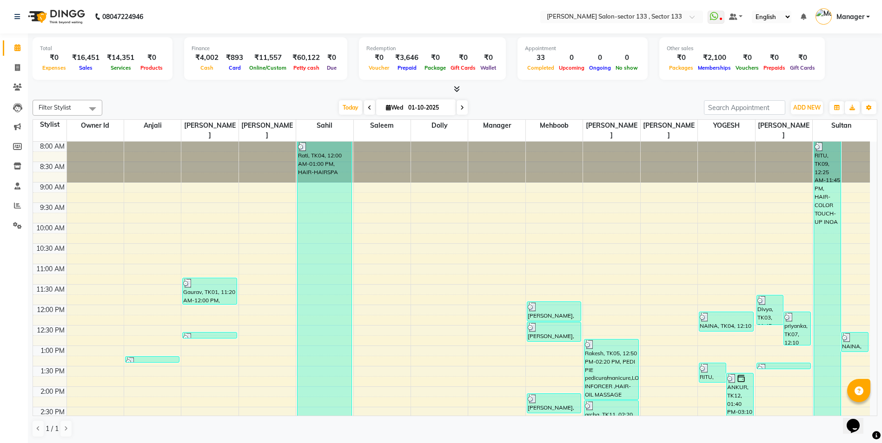
click at [73, 92] on div at bounding box center [455, 90] width 844 height 10
click at [19, 58] on li "Invoice" at bounding box center [14, 68] width 28 height 20
click at [19, 56] on li "Calendar" at bounding box center [14, 48] width 28 height 20
click at [456, 92] on icon at bounding box center [457, 89] width 6 height 7
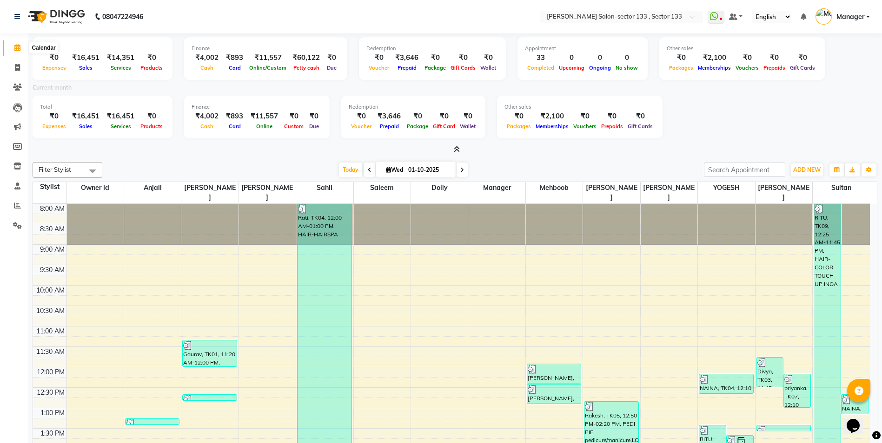
click at [18, 52] on span at bounding box center [17, 48] width 16 height 11
click at [25, 57] on li "Calendar" at bounding box center [14, 48] width 28 height 20
click at [17, 46] on icon at bounding box center [17, 47] width 6 height 7
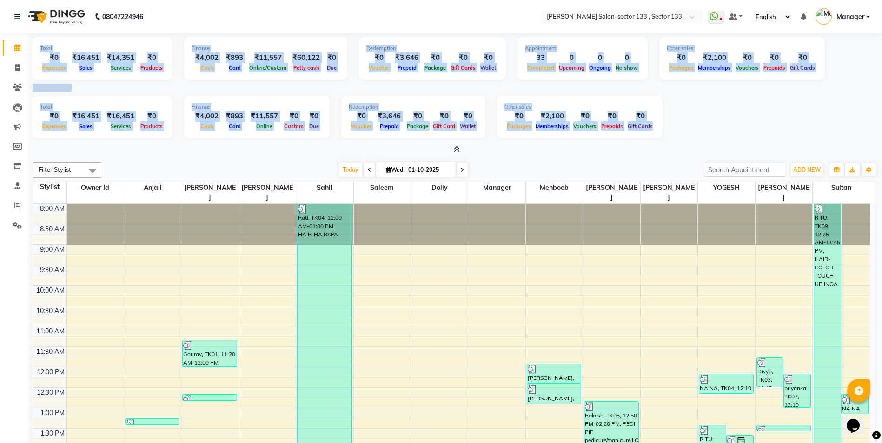
drag, startPoint x: 39, startPoint y: 51, endPoint x: 890, endPoint y: 118, distance: 854.1
click at [882, 118] on html "08047224946 Select Location × Madonna Salon-sector 133 , Sector 133 WhatsApp St…" at bounding box center [441, 221] width 882 height 443
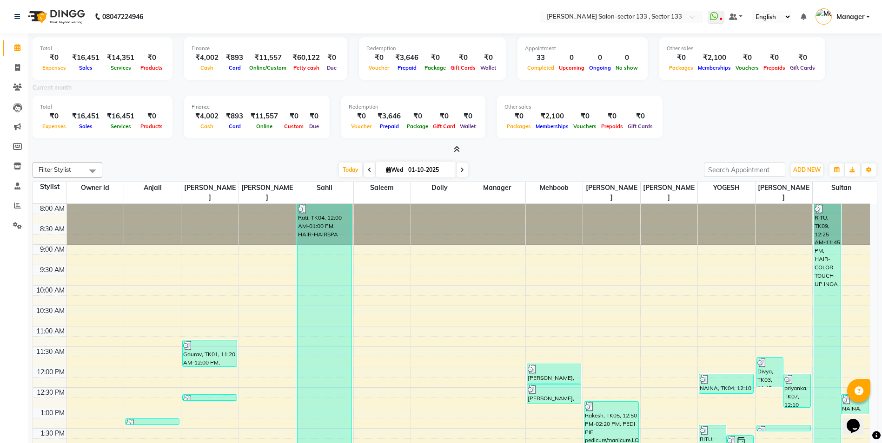
drag, startPoint x: 773, startPoint y: 112, endPoint x: 646, endPoint y: 118, distance: 126.5
click at [774, 113] on div "Total ₹0 Expenses ₹16,451 Sales ₹16,451 Services ₹0 Products Finance ₹4,002 Cas…" at bounding box center [455, 119] width 844 height 46
click at [15, 229] on icon at bounding box center [17, 225] width 9 height 7
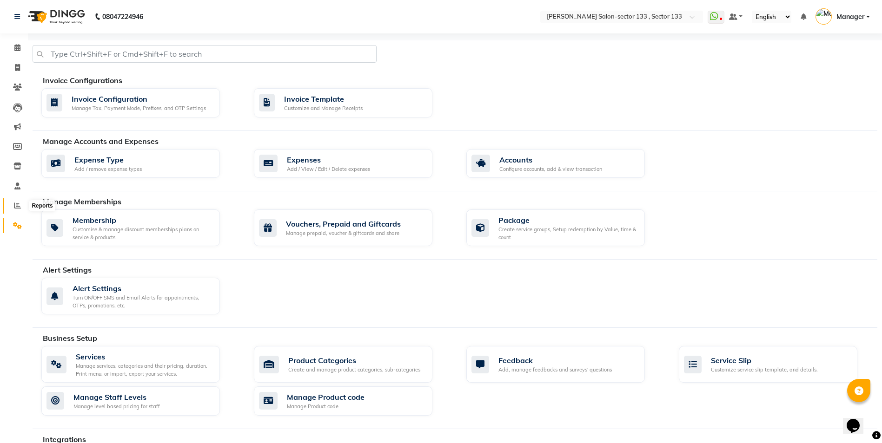
click at [15, 206] on icon at bounding box center [17, 205] width 7 height 7
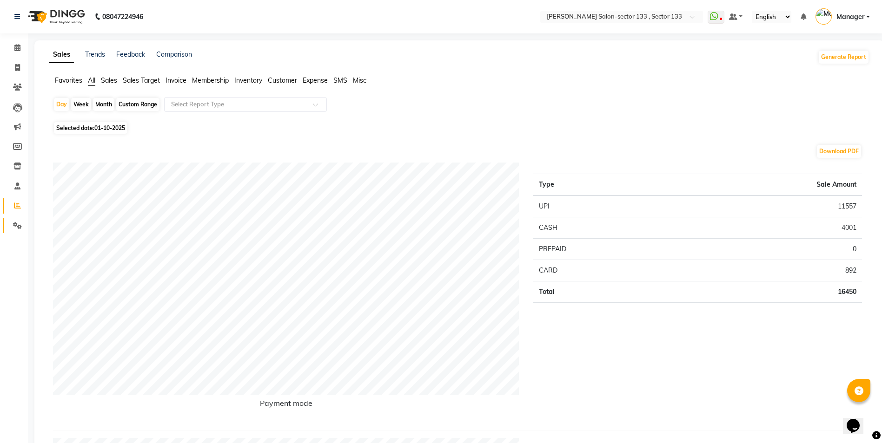
click at [21, 231] on span at bounding box center [17, 226] width 16 height 11
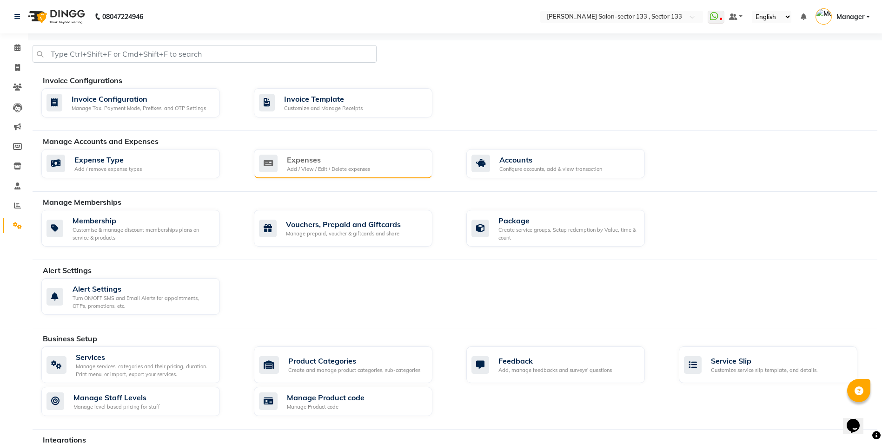
click at [327, 169] on div "Add / View / Edit / Delete expenses" at bounding box center [328, 169] width 83 height 8
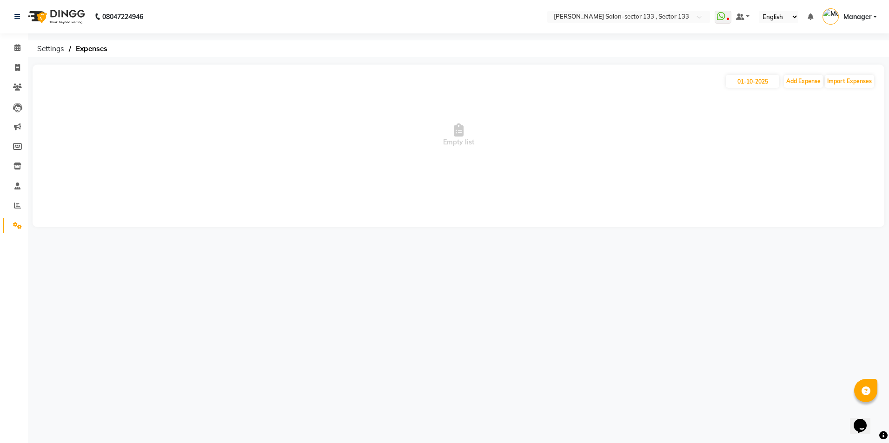
click at [809, 72] on div "01-10-2025 Add Expense Import Expenses Empty list" at bounding box center [458, 146] width 851 height 163
click at [808, 80] on button "Add Expense" at bounding box center [803, 81] width 39 height 13
select select "1"
select select "7429"
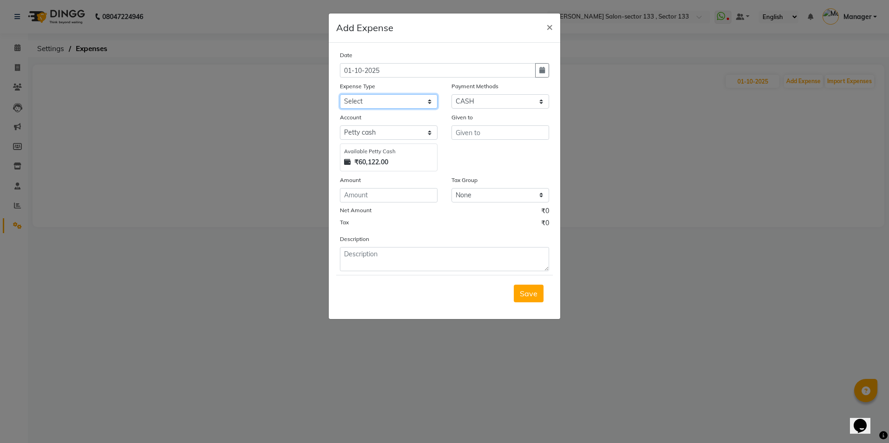
click at [354, 106] on select "Select Advance Salary BILLS client change paytm Client Snacks Coffee CONVEYANCE…" at bounding box center [389, 101] width 98 height 14
select select "20418"
click at [340, 94] on select "Select Advance Salary BILLS client change paytm Client Snacks Coffee CONVEYANCE…" at bounding box center [389, 101] width 98 height 14
click at [477, 131] on input "text" at bounding box center [500, 132] width 98 height 14
click at [467, 152] on span "Meh" at bounding box center [470, 152] width 15 height 9
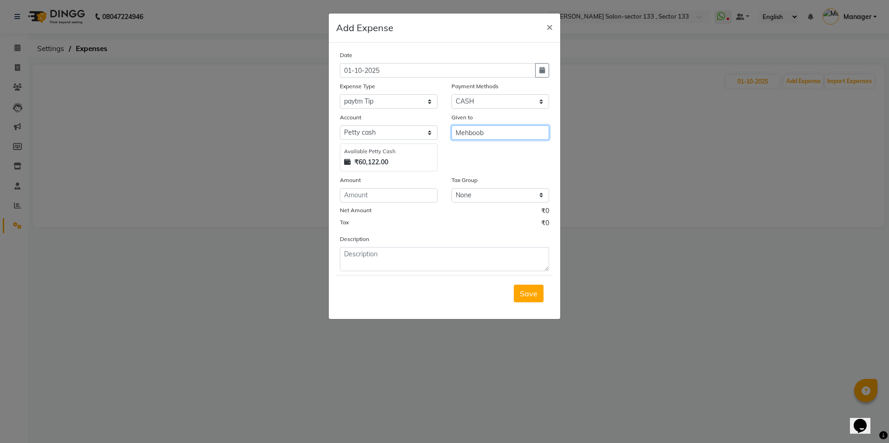
type input "Mehboob"
click at [366, 197] on input "number" at bounding box center [389, 195] width 98 height 14
type input "50"
click at [531, 300] on button "Save" at bounding box center [529, 294] width 30 height 18
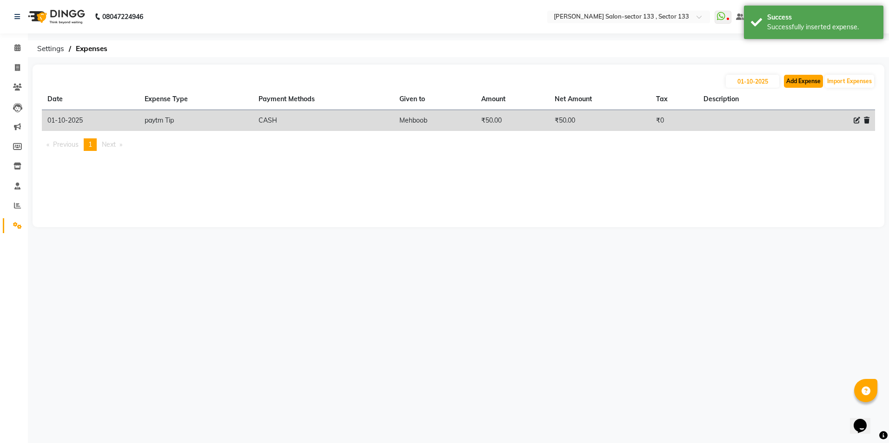
click at [809, 85] on button "Add Expense" at bounding box center [803, 81] width 39 height 13
select select "1"
select select "7429"
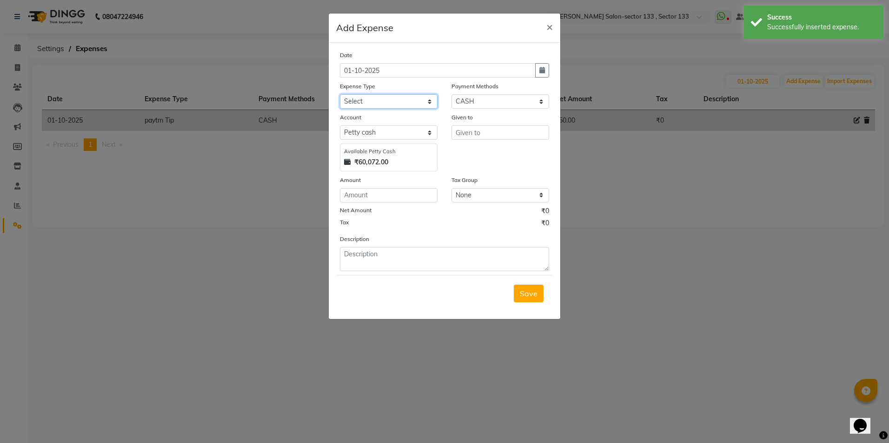
drag, startPoint x: 392, startPoint y: 96, endPoint x: 392, endPoint y: 105, distance: 9.8
click at [392, 96] on select "Select Advance Salary BILLS client change paytm Client Snacks Coffee CONVEYANCE…" at bounding box center [389, 101] width 98 height 14
select select "20292"
click at [340, 94] on select "Select Advance Salary BILLS client change paytm Client Snacks Coffee CONVEYANCE…" at bounding box center [389, 101] width 98 height 14
click at [494, 133] on input "text" at bounding box center [500, 132] width 98 height 14
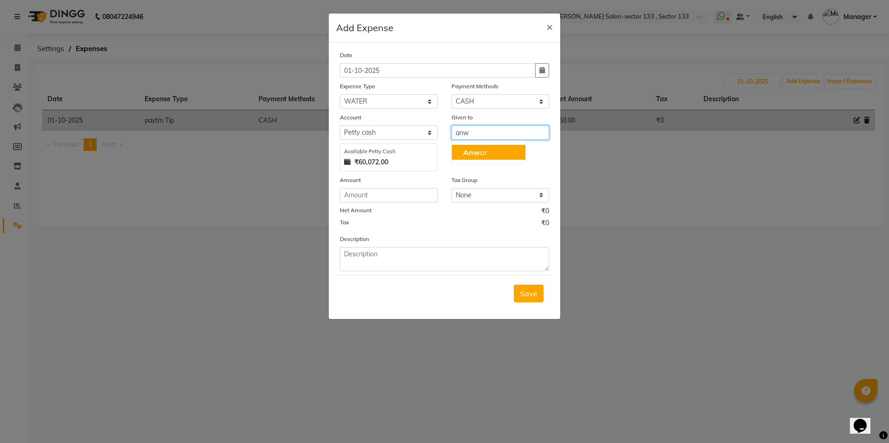
click at [496, 150] on button "Anw ar" at bounding box center [488, 152] width 73 height 15
type input "[PERSON_NAME]"
click at [373, 194] on input "number" at bounding box center [389, 195] width 98 height 14
type input "420"
click at [538, 297] on button "Save" at bounding box center [529, 294] width 30 height 18
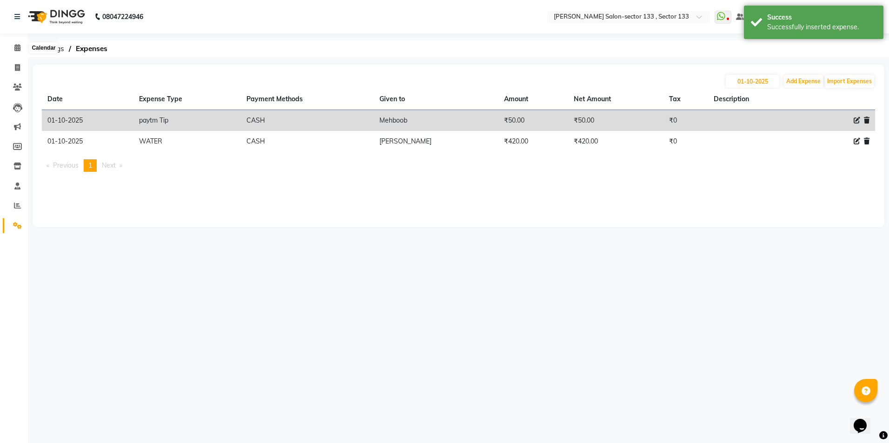
click at [19, 39] on li "Calendar" at bounding box center [14, 48] width 28 height 20
click at [19, 52] on span at bounding box center [17, 48] width 16 height 11
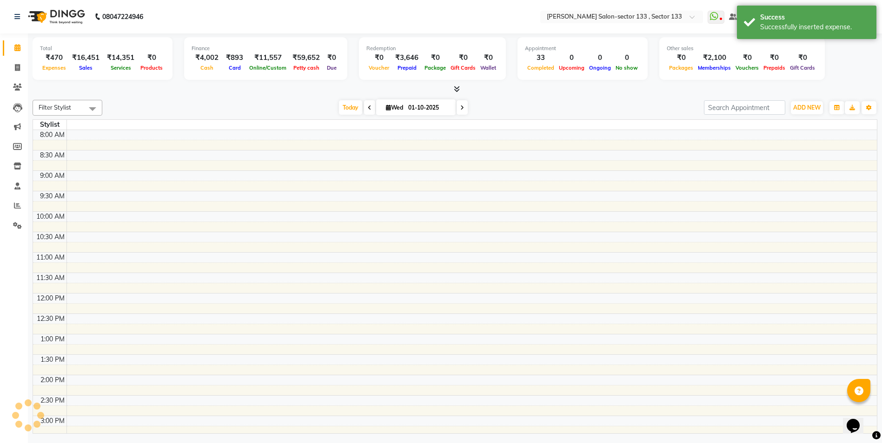
scroll to position [311, 0]
click at [19, 52] on span at bounding box center [17, 48] width 16 height 11
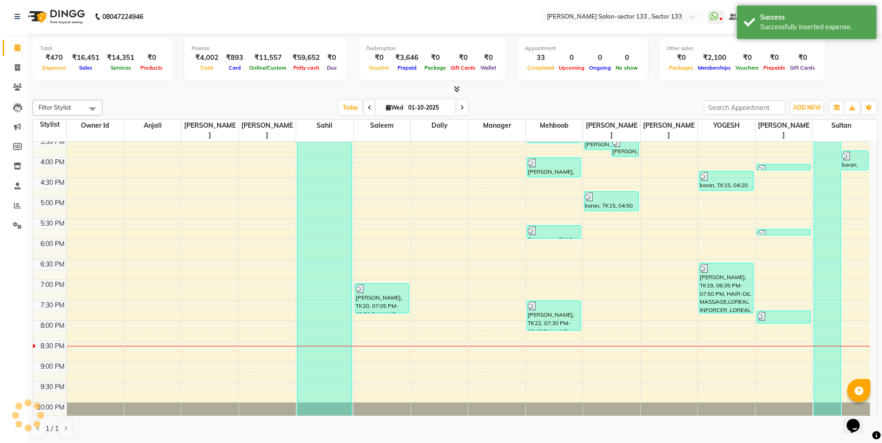
click at [19, 52] on span at bounding box center [17, 48] width 16 height 11
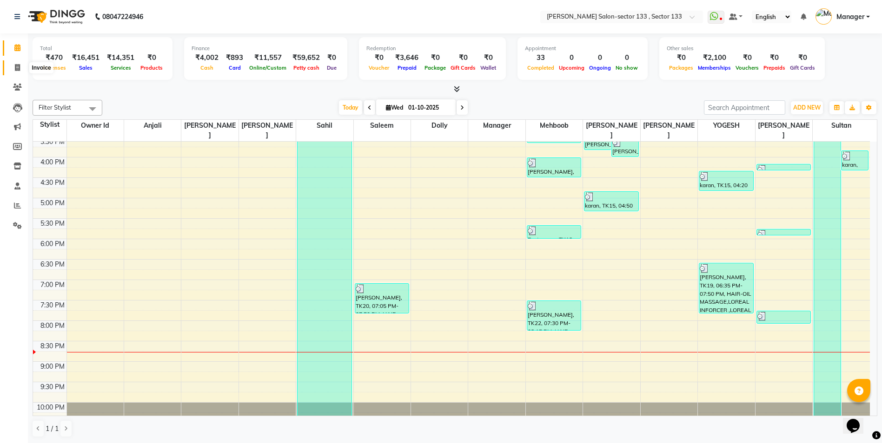
click at [12, 68] on span at bounding box center [17, 68] width 16 height 11
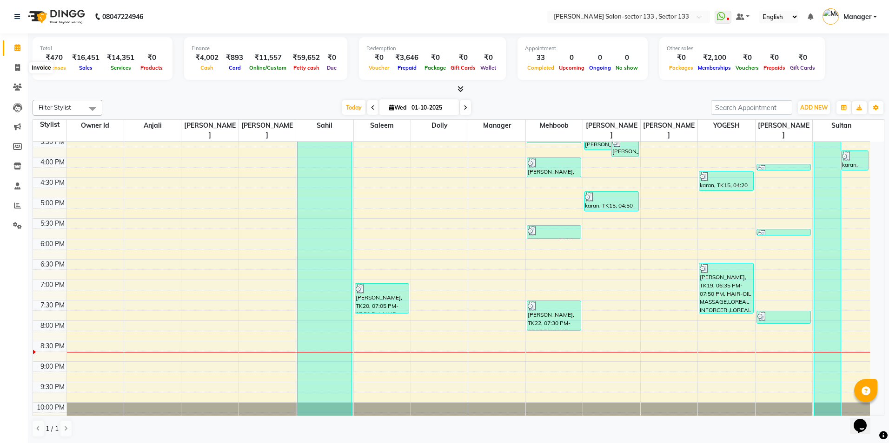
select select "service"
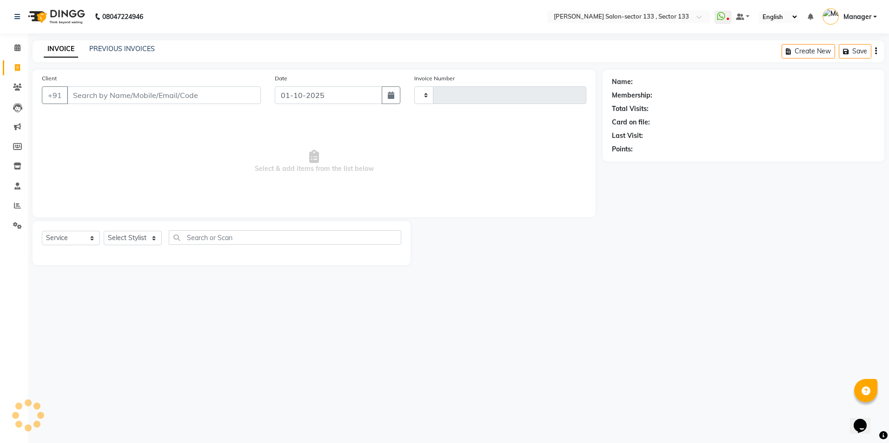
click at [112, 53] on div "INVOICE PREVIOUS INVOICES" at bounding box center [99, 49] width 133 height 11
click at [115, 49] on link "PREVIOUS INVOICES" at bounding box center [122, 49] width 66 height 8
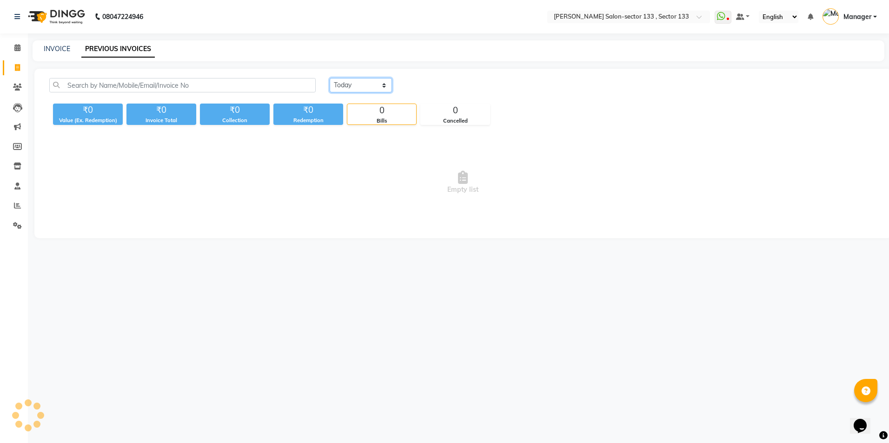
click at [357, 82] on select "Today Yesterday Custom Range" at bounding box center [361, 85] width 62 height 14
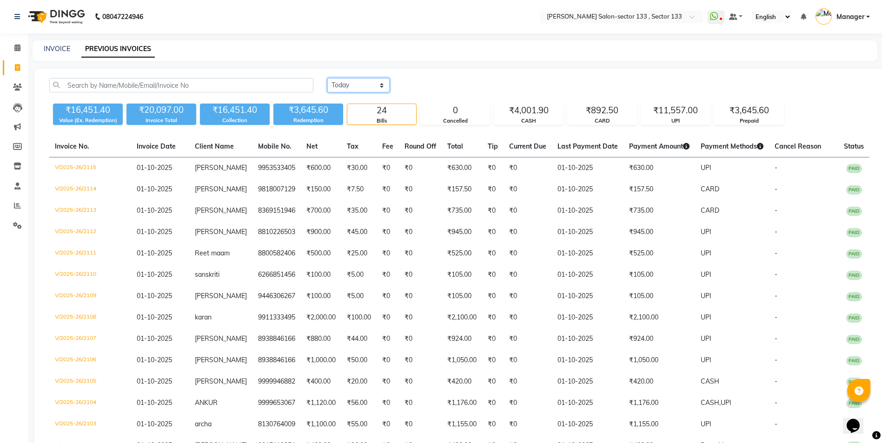
select select "yesterday"
click at [327, 78] on select "Today Yesterday Custom Range" at bounding box center [358, 85] width 62 height 14
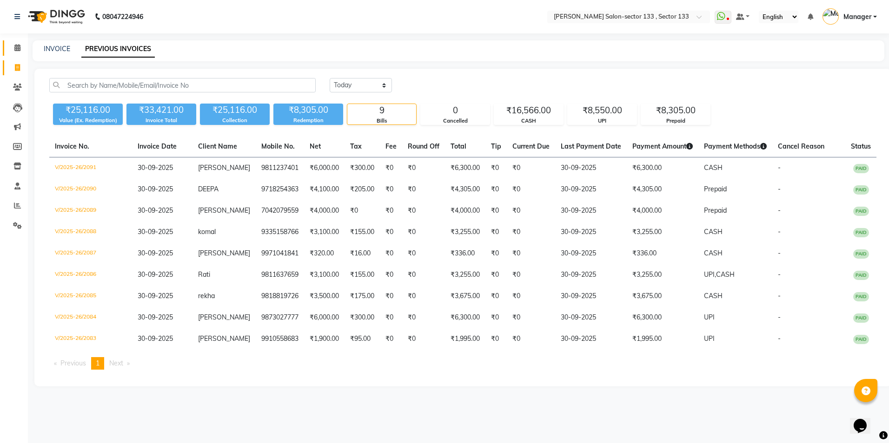
click at [16, 54] on link "Calendar" at bounding box center [14, 47] width 22 height 15
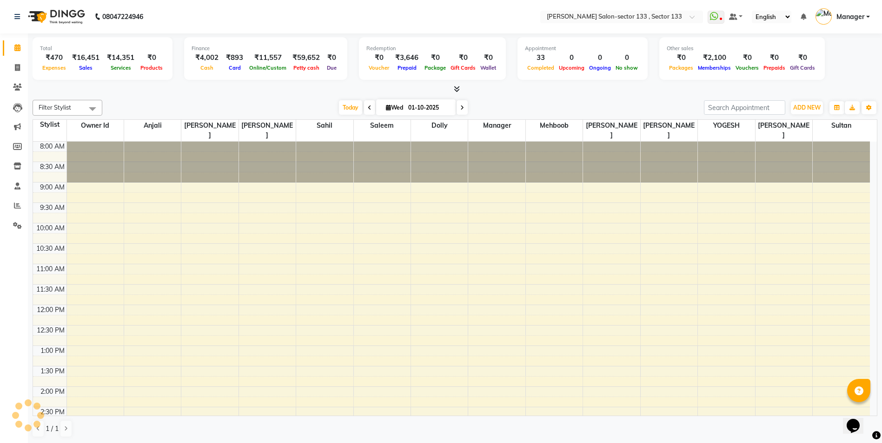
scroll to position [311, 0]
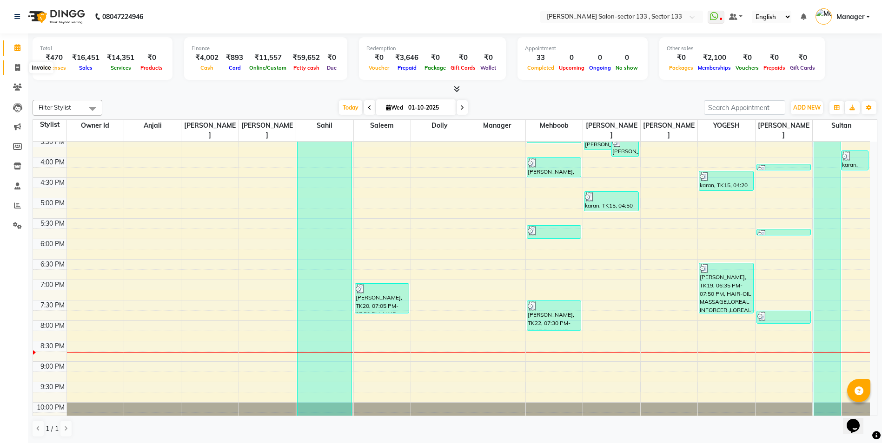
click at [13, 68] on span at bounding box center [17, 68] width 16 height 11
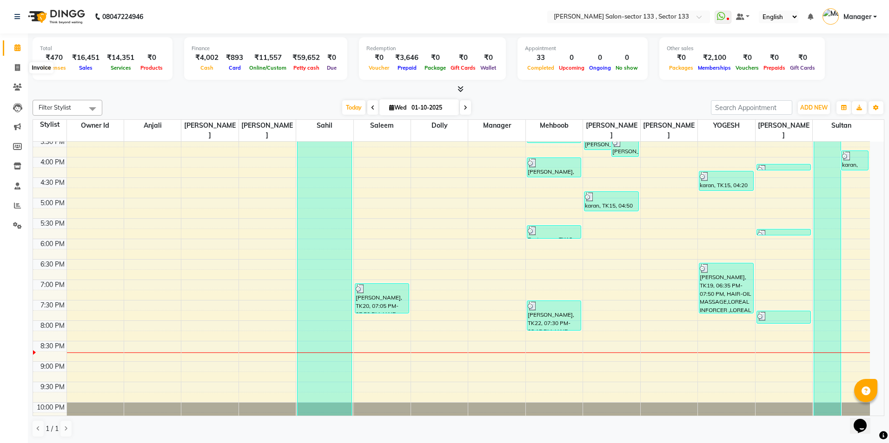
select select "8302"
select select "service"
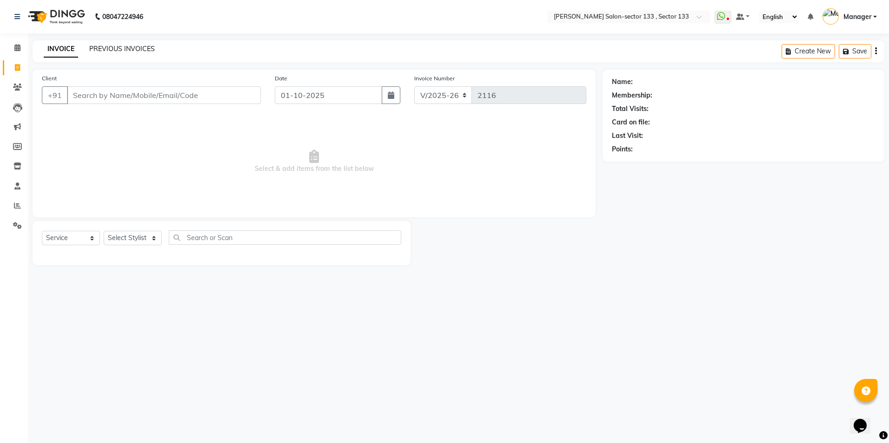
click at [137, 48] on link "PREVIOUS INVOICES" at bounding box center [122, 49] width 66 height 8
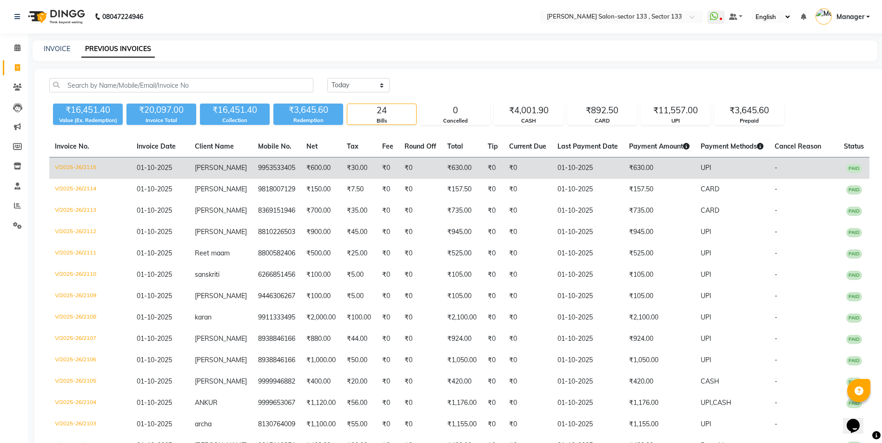
click at [350, 173] on td "₹30.00" at bounding box center [358, 169] width 35 height 22
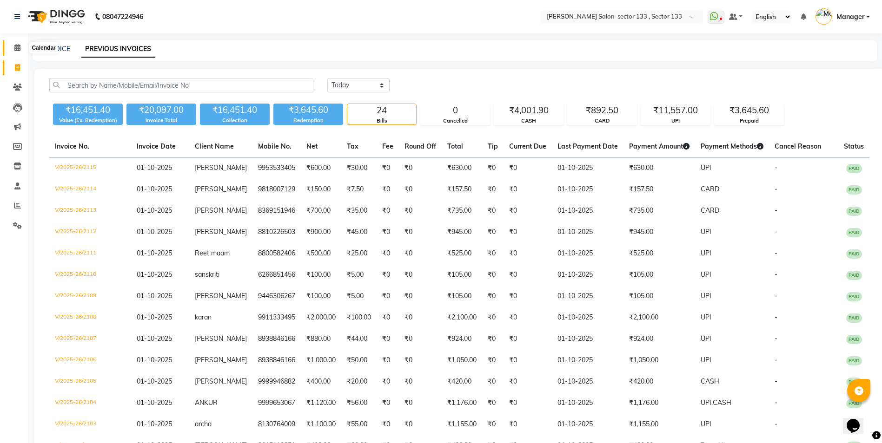
click at [15, 50] on icon at bounding box center [17, 47] width 6 height 7
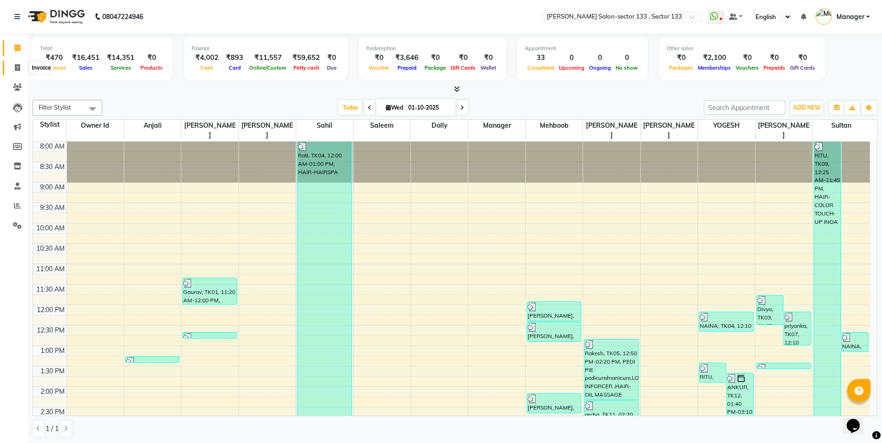
click at [18, 67] on icon at bounding box center [17, 67] width 5 height 7
select select "service"
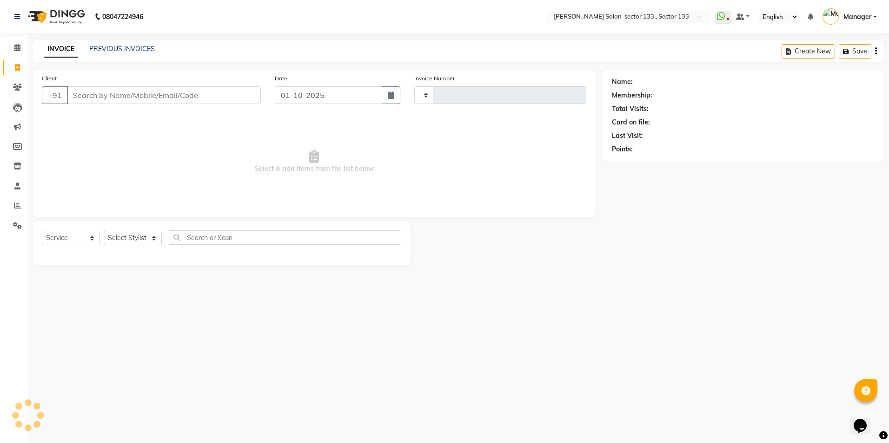
type input "2117"
select select "8302"
click at [101, 50] on link "PREVIOUS INVOICES" at bounding box center [122, 49] width 66 height 8
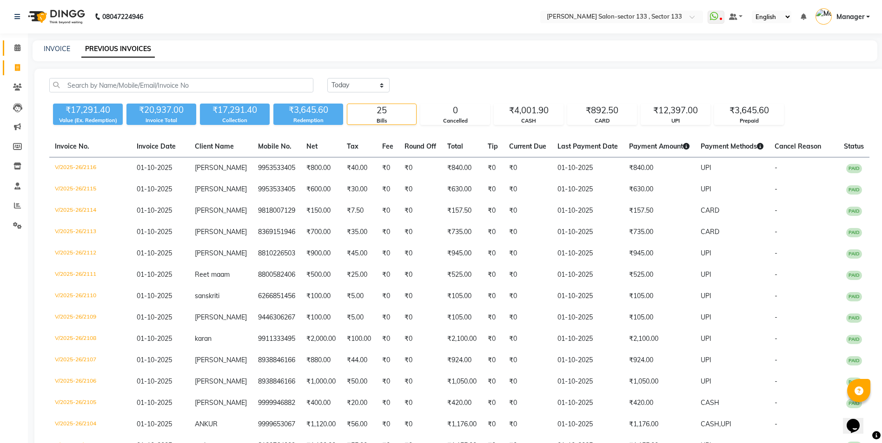
click at [23, 42] on link "Calendar" at bounding box center [14, 47] width 22 height 15
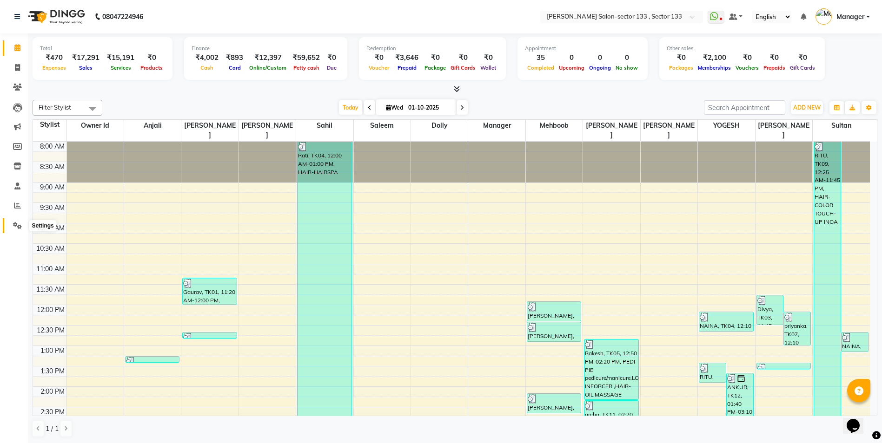
click at [22, 230] on span at bounding box center [17, 226] width 16 height 11
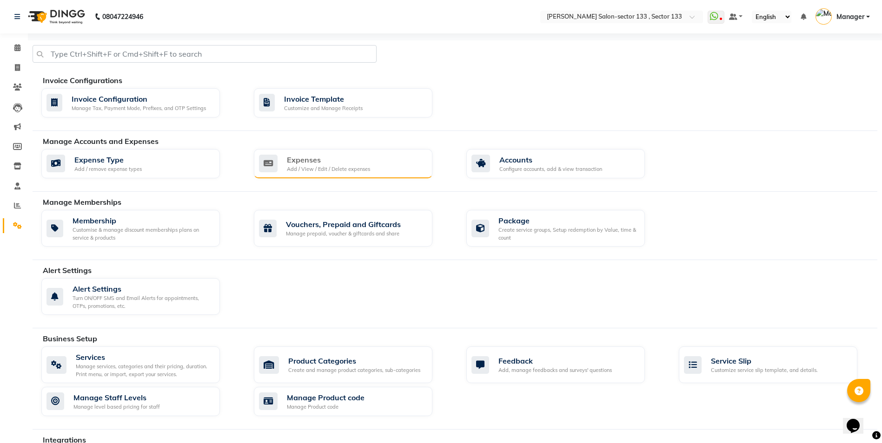
click at [319, 170] on div "Add / View / Edit / Delete expenses" at bounding box center [328, 169] width 83 height 8
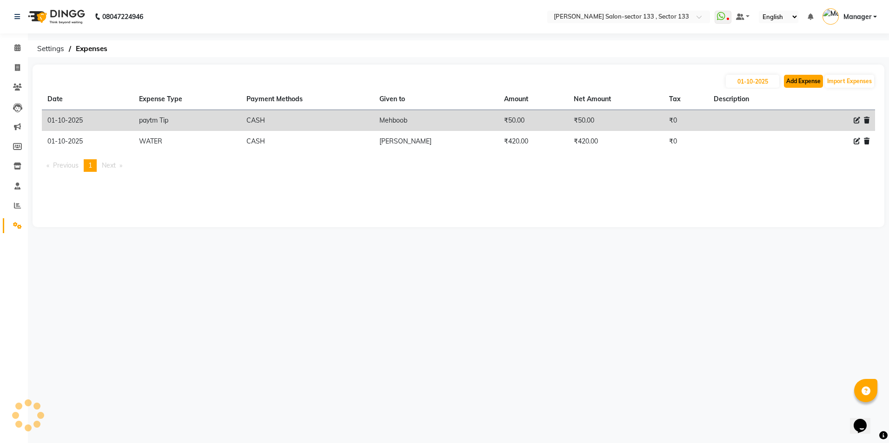
click at [806, 80] on button "Add Expense" at bounding box center [803, 81] width 39 height 13
select select "1"
select select "7429"
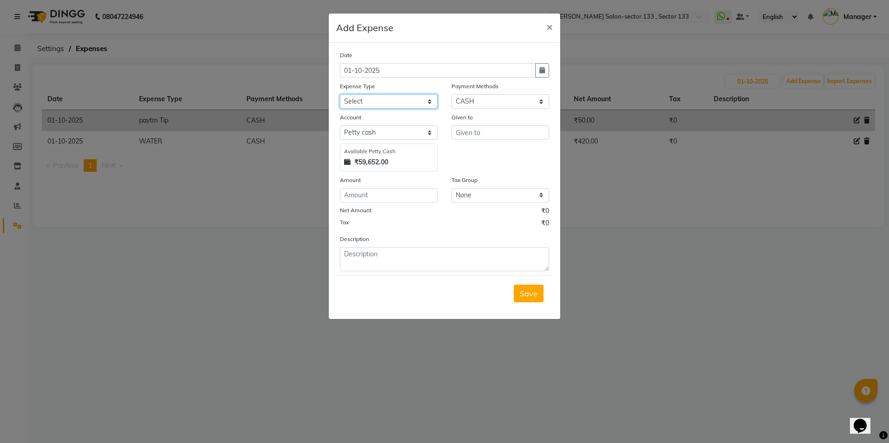
drag, startPoint x: 386, startPoint y: 99, endPoint x: 388, endPoint y: 109, distance: 10.4
click at [386, 99] on select "Select Advance Salary BILLS client change paytm Client Snacks Coffee CONVEYANCE…" at bounding box center [389, 101] width 98 height 14
select select "20418"
click at [340, 94] on select "Select Advance Salary BILLS client change paytm Client Snacks Coffee CONVEYANCE…" at bounding box center [389, 101] width 98 height 14
click at [467, 132] on input "text" at bounding box center [500, 132] width 98 height 14
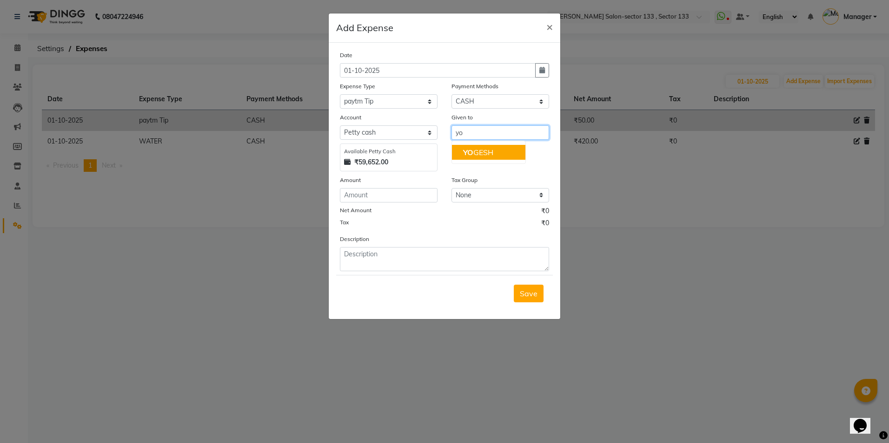
click at [466, 152] on span "YO" at bounding box center [468, 152] width 10 height 9
type input "YOGESH"
click at [375, 204] on div "Date 01-10-2025 Expense Type Select Advance Salary BILLS client change paytm Cl…" at bounding box center [444, 160] width 209 height 221
click at [382, 187] on div "Amount" at bounding box center [389, 181] width 98 height 13
click at [384, 198] on input "number" at bounding box center [389, 195] width 98 height 14
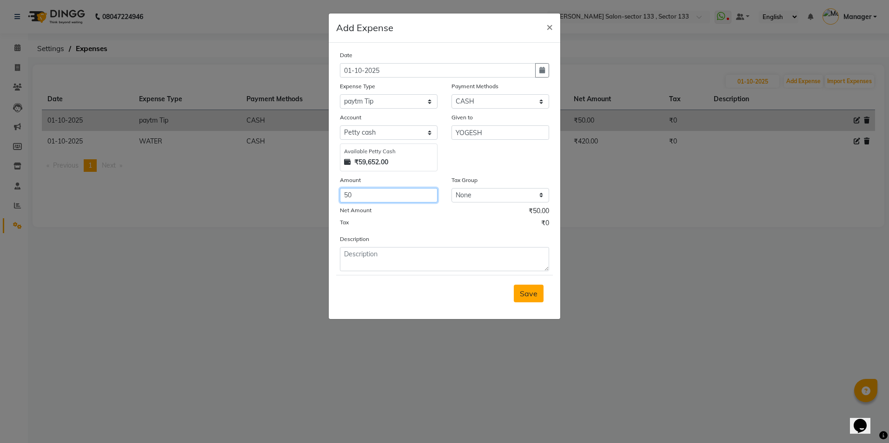
type input "50"
click at [526, 292] on span "Save" at bounding box center [529, 293] width 18 height 9
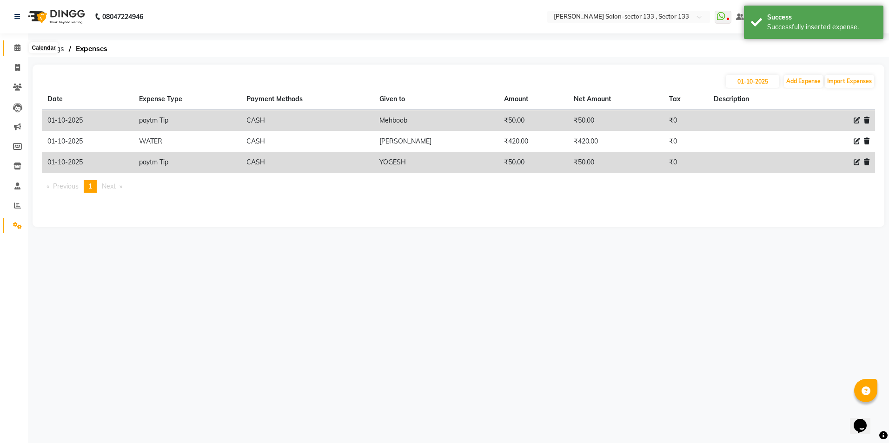
click at [15, 45] on icon at bounding box center [17, 47] width 6 height 7
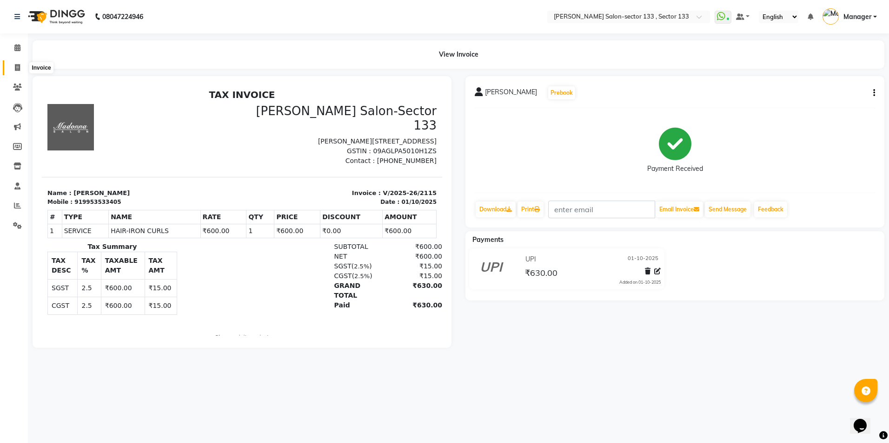
click at [11, 73] on span at bounding box center [17, 68] width 16 height 11
select select "8302"
select select "service"
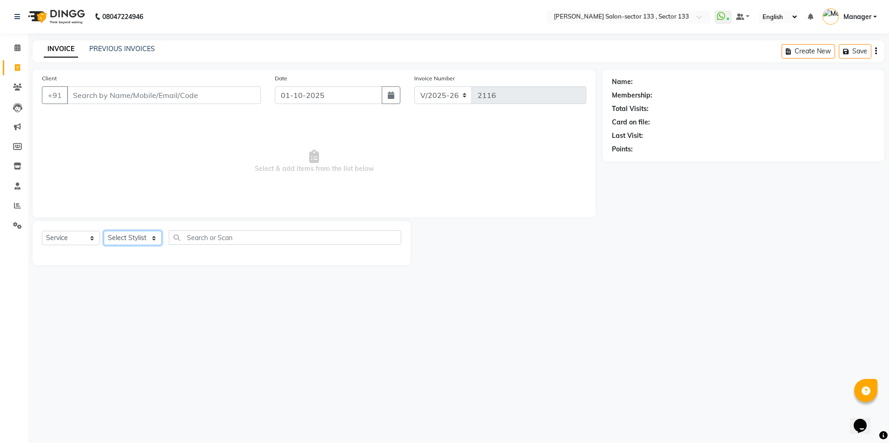
click at [137, 237] on select "Select Stylist [PERSON_NAME] [PERSON_NAME] [PERSON_NAME] Manager Mehboob Owner …" at bounding box center [133, 238] width 58 height 14
select select "92684"
click at [104, 231] on select "Select Stylist [PERSON_NAME] [PERSON_NAME] [PERSON_NAME] Manager Mehboob Owner …" at bounding box center [133, 238] width 58 height 14
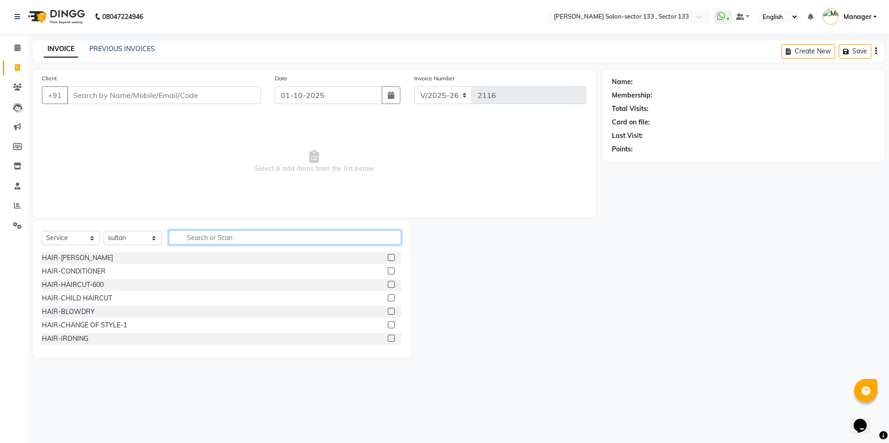
click at [202, 244] on input "text" at bounding box center [285, 238] width 232 height 14
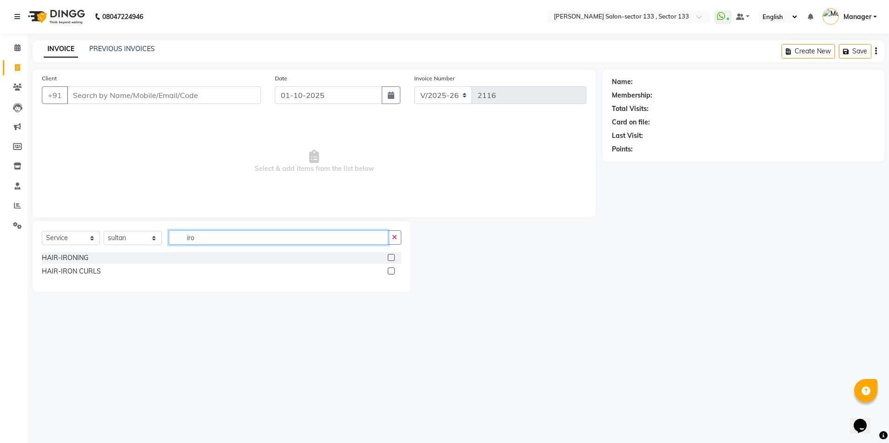
type input "iro"
click at [395, 262] on div at bounding box center [394, 258] width 13 height 12
click at [394, 257] on label at bounding box center [391, 257] width 7 height 7
click at [394, 257] on input "checkbox" at bounding box center [391, 258] width 6 height 6
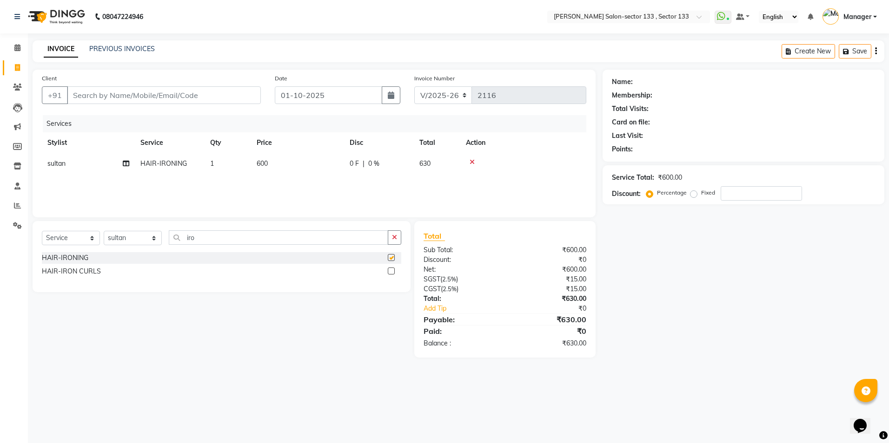
checkbox input "false"
click at [132, 245] on select "Select Stylist [PERSON_NAME] [PERSON_NAME] [PERSON_NAME] Manager Mehboob Owner …" at bounding box center [133, 238] width 58 height 14
select select "80846"
click at [104, 231] on select "Select Stylist [PERSON_NAME] [PERSON_NAME] [PERSON_NAME] Manager Mehboob Owner …" at bounding box center [133, 238] width 58 height 14
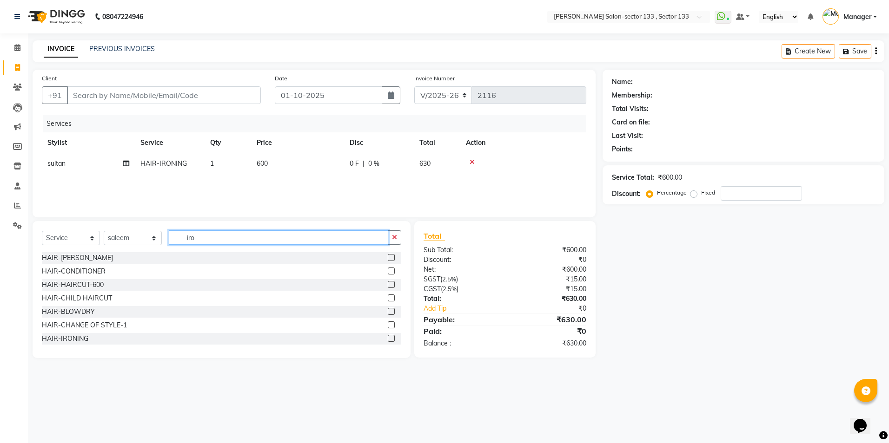
click at [204, 242] on input "iro" at bounding box center [278, 238] width 219 height 14
type input "i"
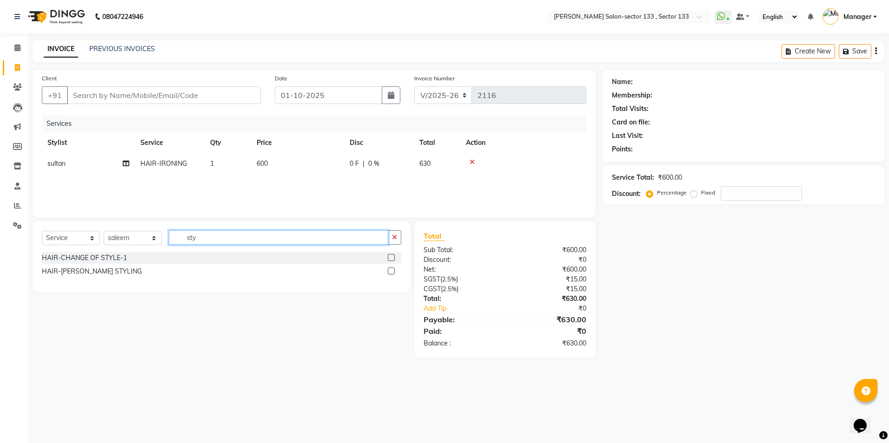
type input "sty"
click at [392, 257] on label at bounding box center [391, 257] width 7 height 7
click at [392, 257] on input "checkbox" at bounding box center [391, 258] width 6 height 6
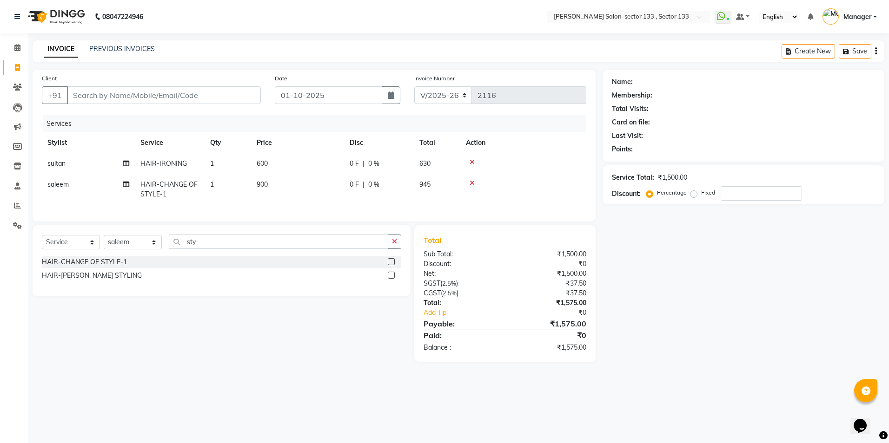
checkbox input "false"
click at [280, 199] on td "900" at bounding box center [297, 189] width 93 height 31
select select "80846"
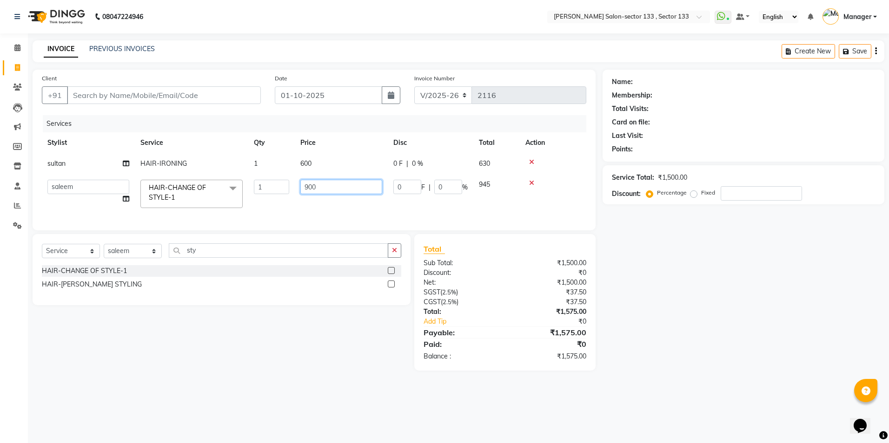
click at [345, 183] on input "900" at bounding box center [341, 187] width 82 height 14
type input "200"
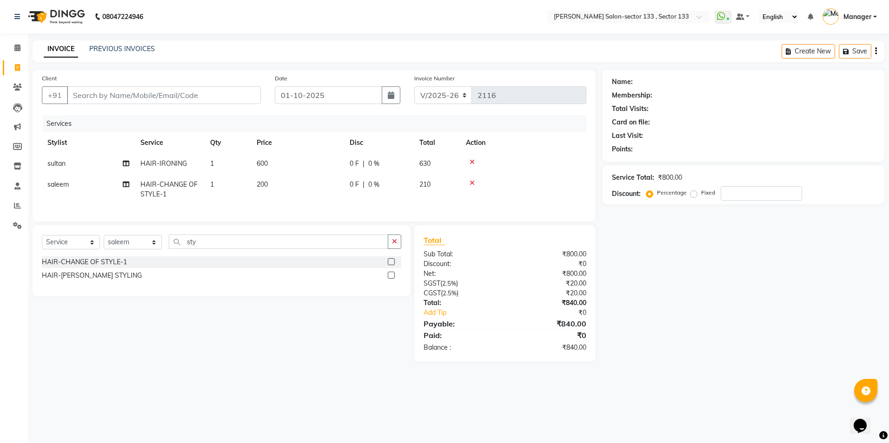
click at [350, 197] on tr "saleem HAIR-CHANGE OF STYLE-1 1 200 0 F | 0 % 210" at bounding box center [314, 189] width 544 height 31
click at [86, 99] on input "Client" at bounding box center [164, 95] width 194 height 18
click at [138, 98] on input "Client" at bounding box center [164, 95] width 194 height 18
type input "9"
type input "0"
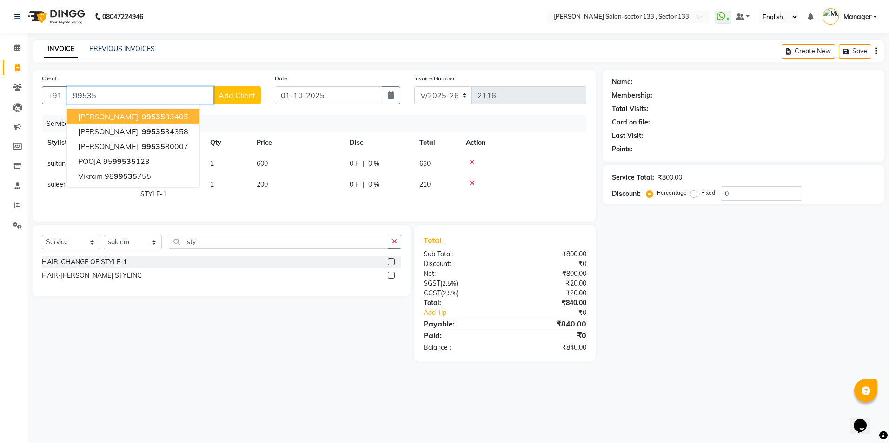
click at [147, 115] on ngb-highlight "99535 33405" at bounding box center [164, 116] width 48 height 9
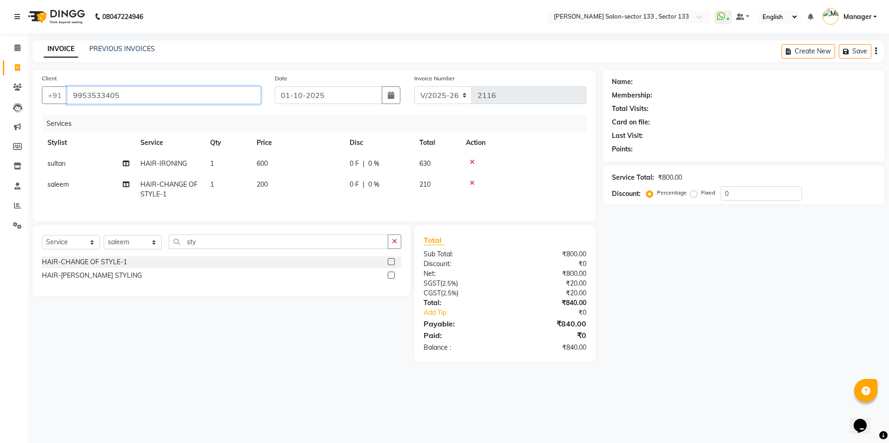
type input "9953533405"
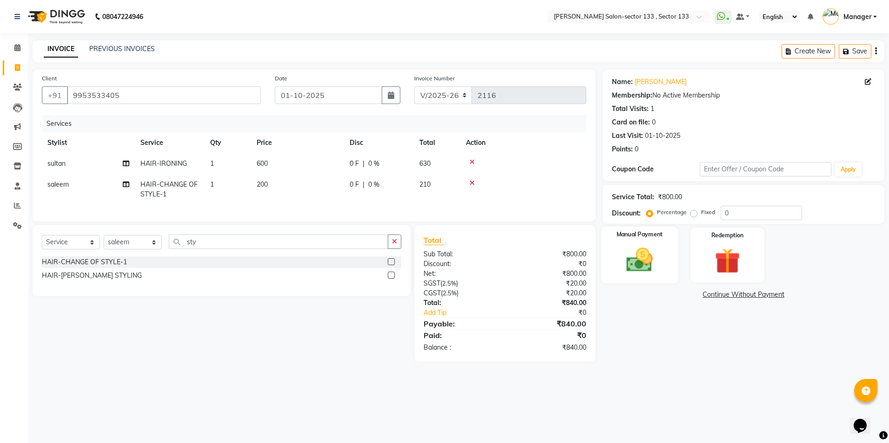
click at [645, 264] on img at bounding box center [639, 260] width 43 height 31
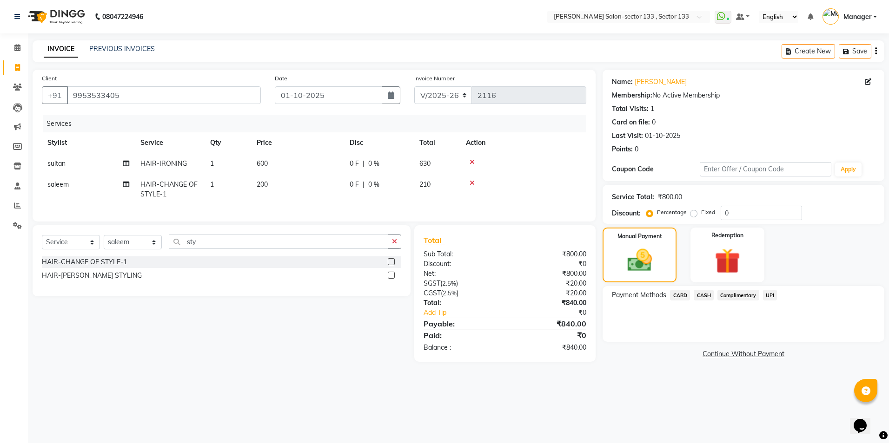
click at [773, 295] on span "UPI" at bounding box center [770, 295] width 14 height 11
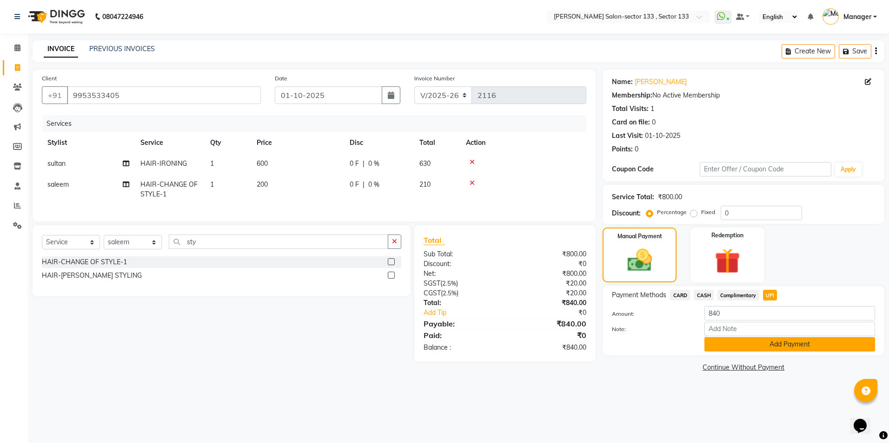
click at [753, 343] on button "Add Payment" at bounding box center [789, 344] width 171 height 14
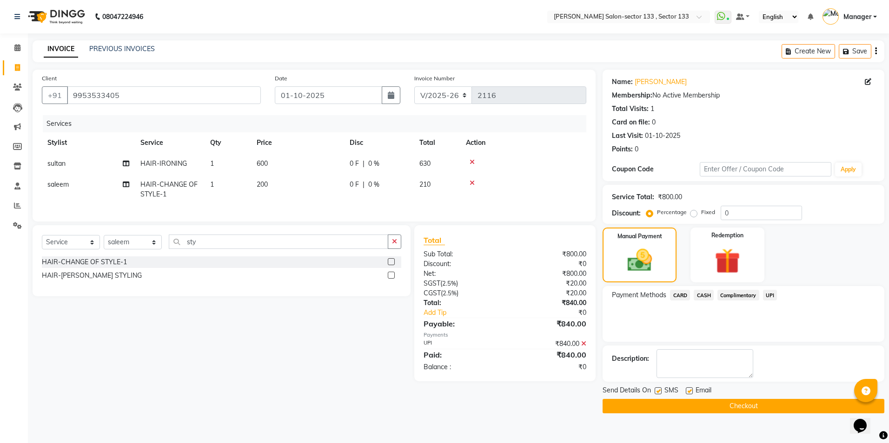
click at [695, 410] on button "Checkout" at bounding box center [743, 406] width 282 height 14
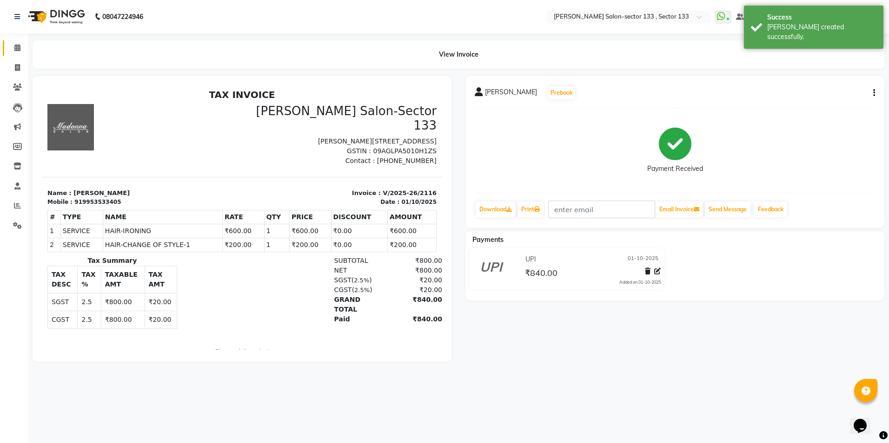
click at [19, 54] on link "Calendar" at bounding box center [14, 47] width 22 height 15
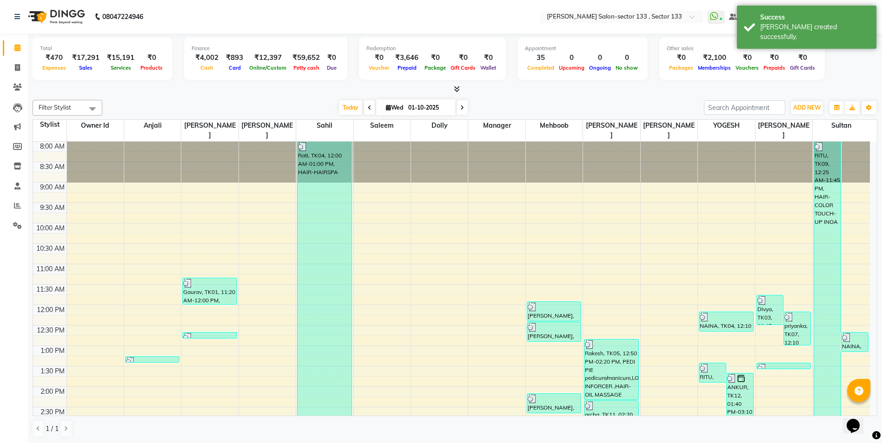
click at [838, 178] on div "RITU, TK09, 12:25 AM-11:45 PM, HAIR-COLOR TOUCH-UP INOA" at bounding box center [827, 448] width 26 height 613
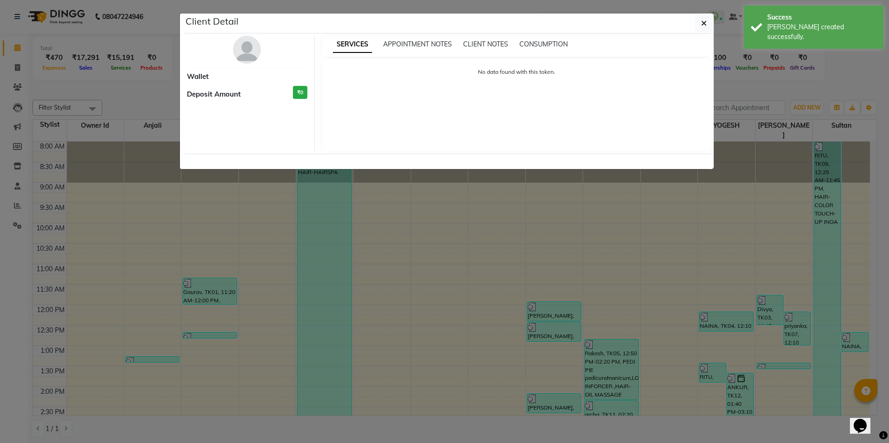
select select "3"
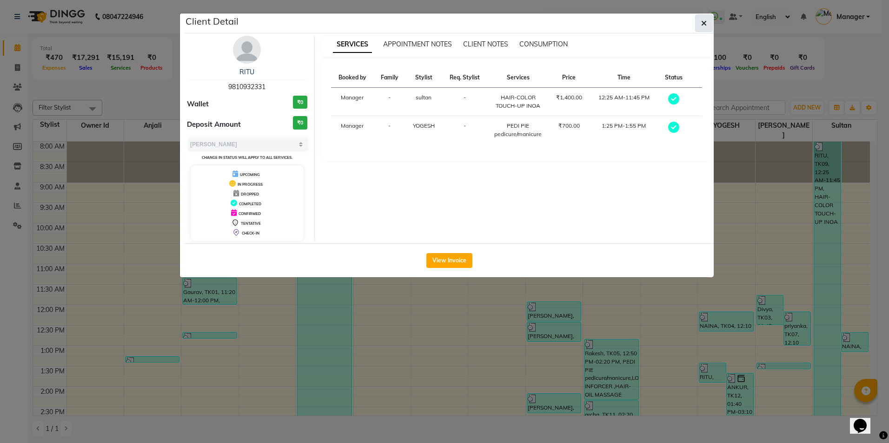
click at [708, 26] on button "button" at bounding box center [704, 23] width 18 height 18
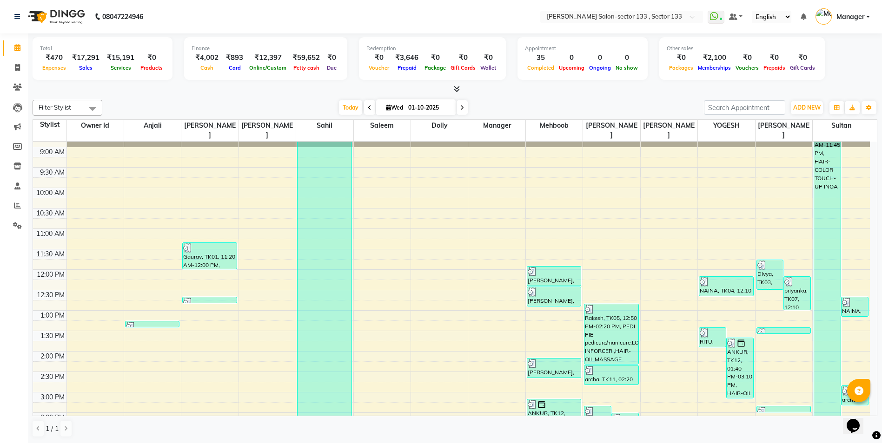
scroll to position [93, 0]
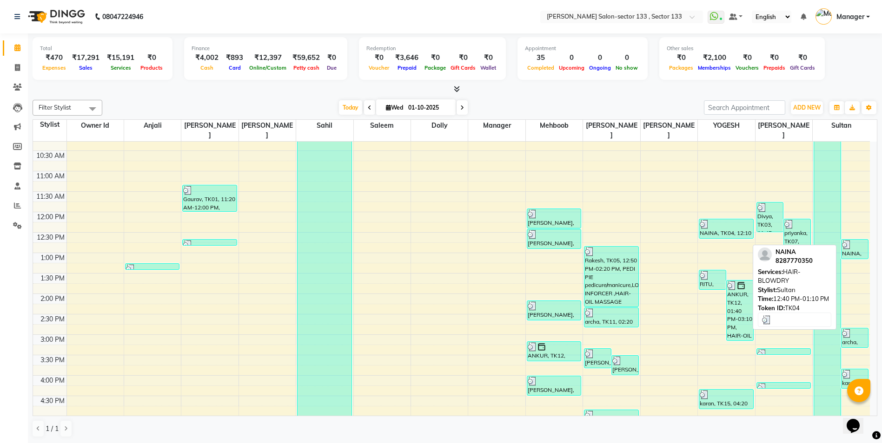
click at [852, 240] on div at bounding box center [855, 244] width 26 height 9
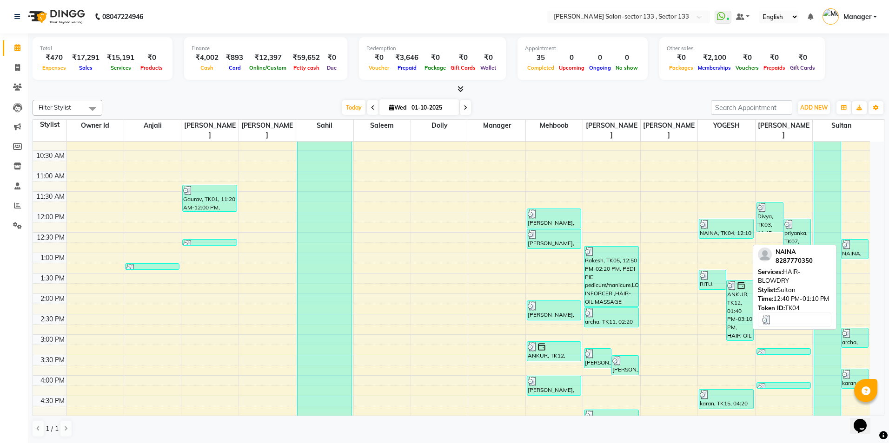
select select "3"
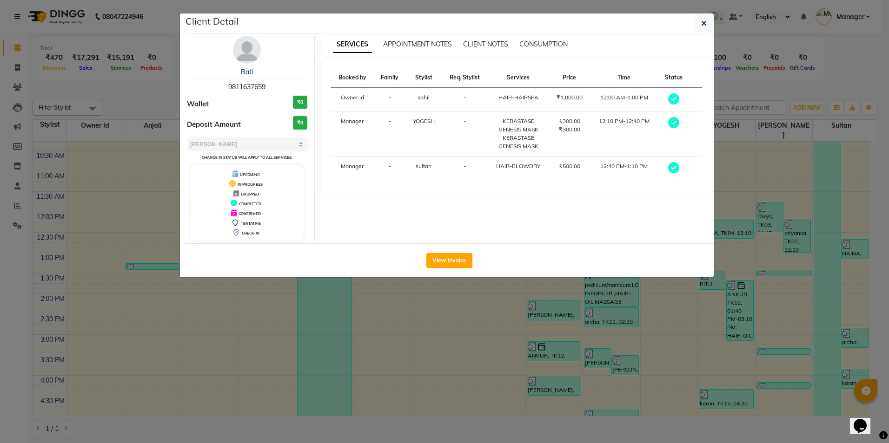
click at [729, 169] on ngb-modal-window "Client Detail Rati 9811637659 Wallet ₹0 Deposit Amount ₹0 Select MARK DONE UPCO…" at bounding box center [444, 221] width 889 height 443
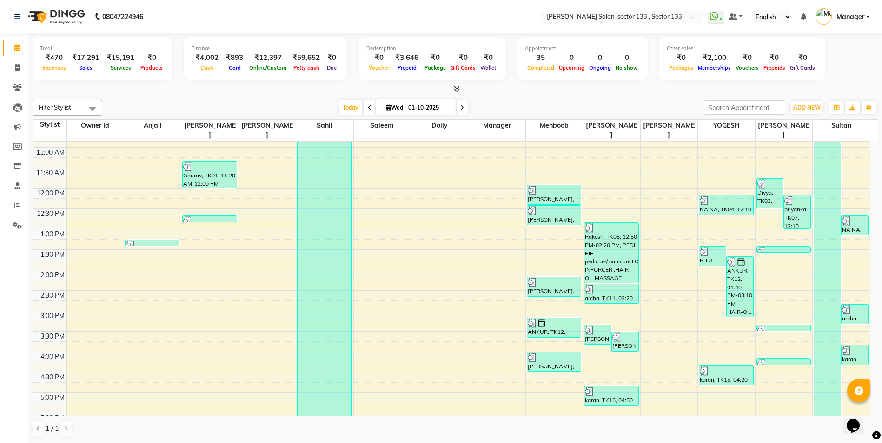
scroll to position [139, 0]
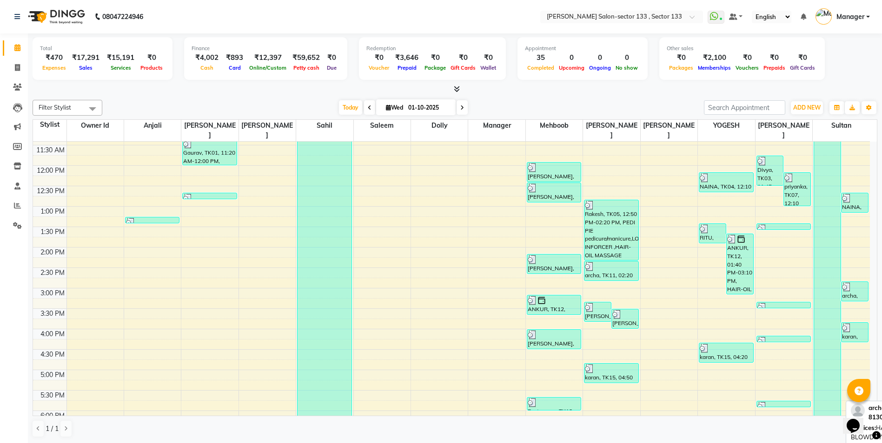
click at [852, 283] on div "archa, TK11, 02:50 PM-03:20 PM, HAIR-BLOWDRY" at bounding box center [854, 291] width 26 height 19
select select "3"
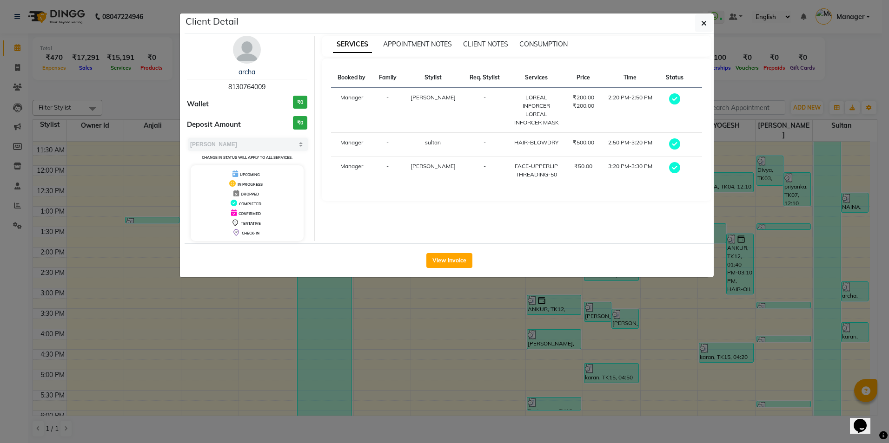
click at [767, 182] on ngb-modal-window "Client Detail archa 8130764009 Wallet ₹0 Deposit Amount ₹0 Select MARK DONE UPC…" at bounding box center [444, 221] width 889 height 443
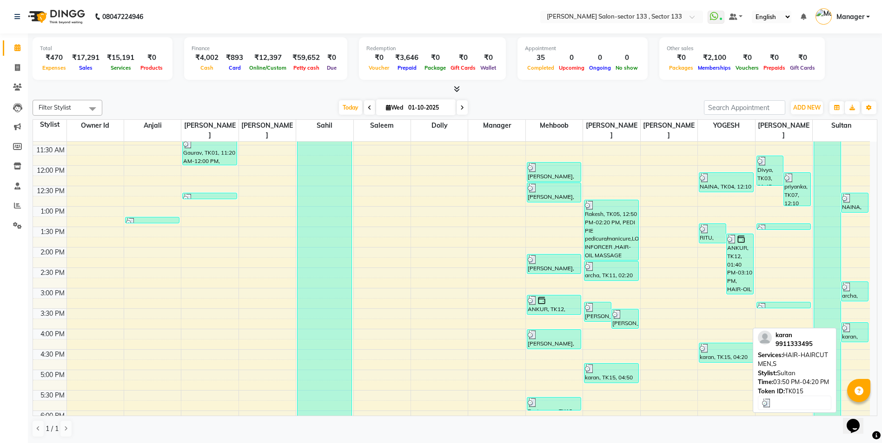
click at [864, 326] on div "karan, TK15, 03:50 PM-04:20 PM, HAIR-HAIRCUT MEN,S" at bounding box center [854, 332] width 26 height 19
select select "3"
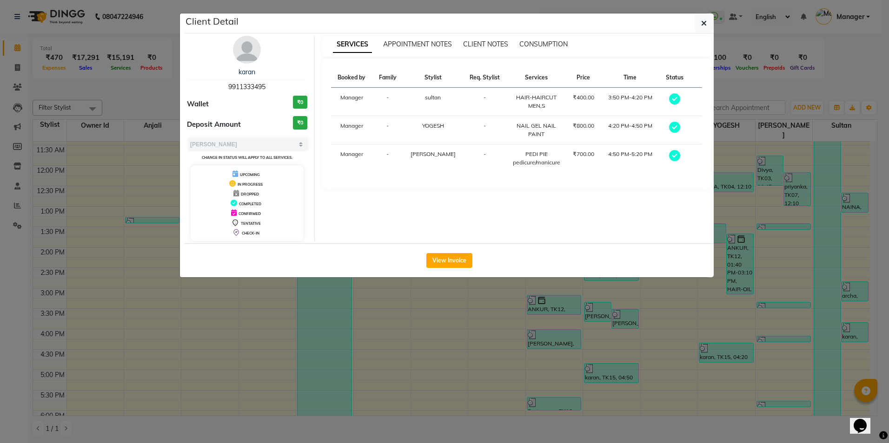
click at [815, 223] on ngb-modal-window "Client Detail karan 9911333495 Wallet ₹0 Deposit Amount ₹0 Select MARK DONE UPC…" at bounding box center [444, 221] width 889 height 443
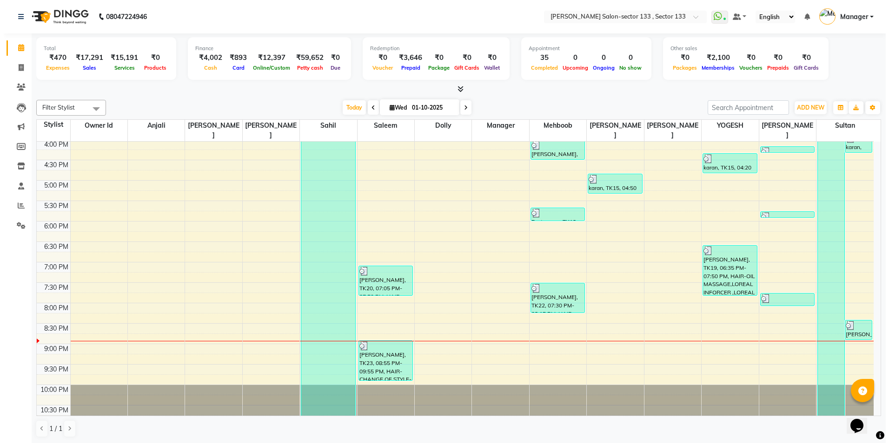
scroll to position [0, 0]
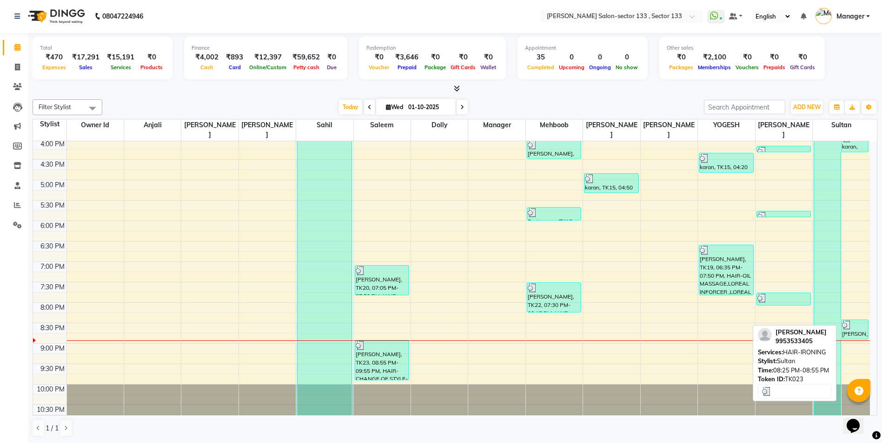
click at [853, 320] on div "Shivalika, TK23, 08:25 PM-08:55 PM, HAIR-IRONING" at bounding box center [854, 329] width 26 height 19
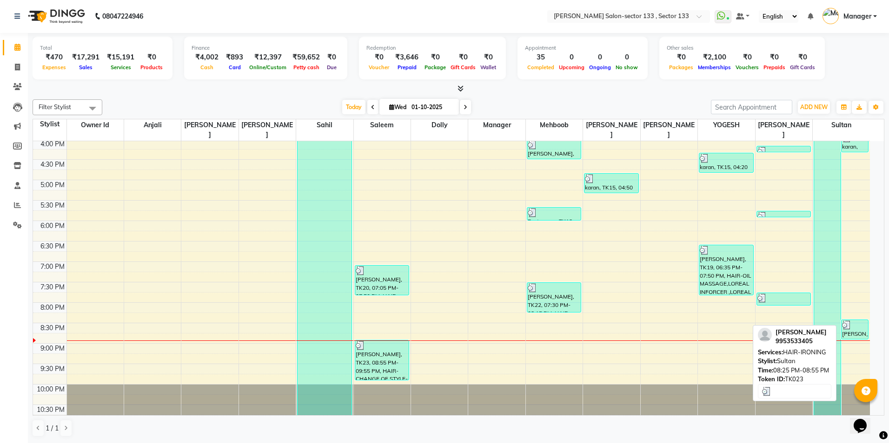
select select "3"
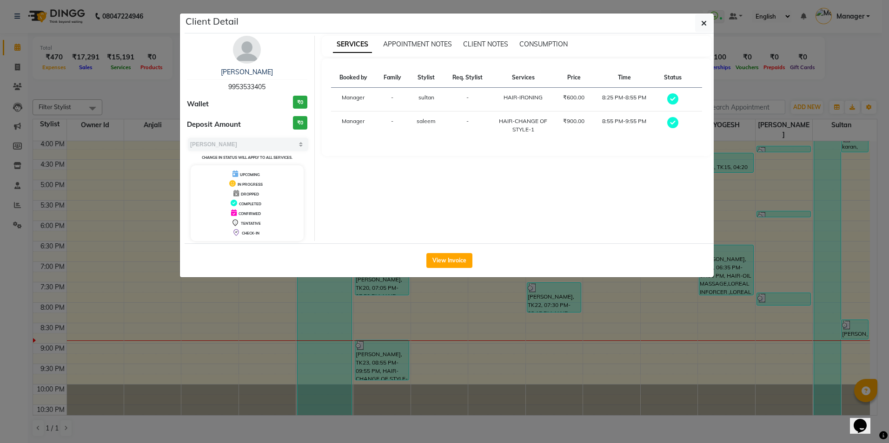
click at [527, 132] on div "HAIR-CHANGE OF STYLE-1" at bounding box center [522, 125] width 53 height 17
click at [447, 266] on button "View Invoice" at bounding box center [449, 260] width 46 height 15
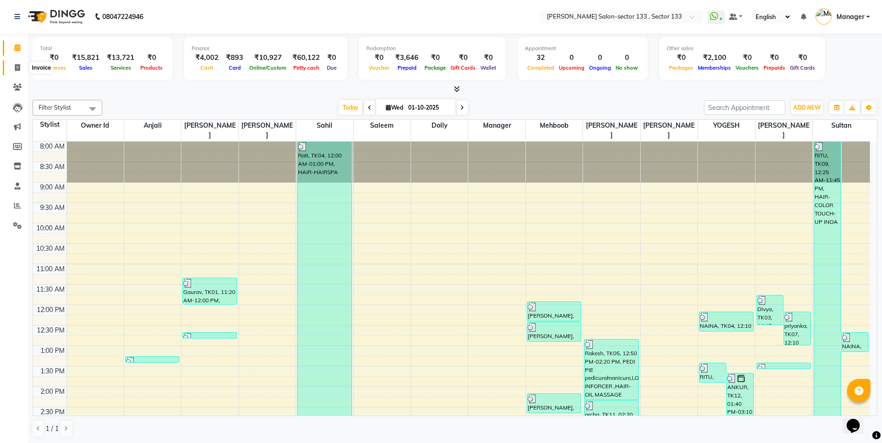
click at [19, 68] on icon at bounding box center [17, 67] width 5 height 7
select select "8302"
select select "service"
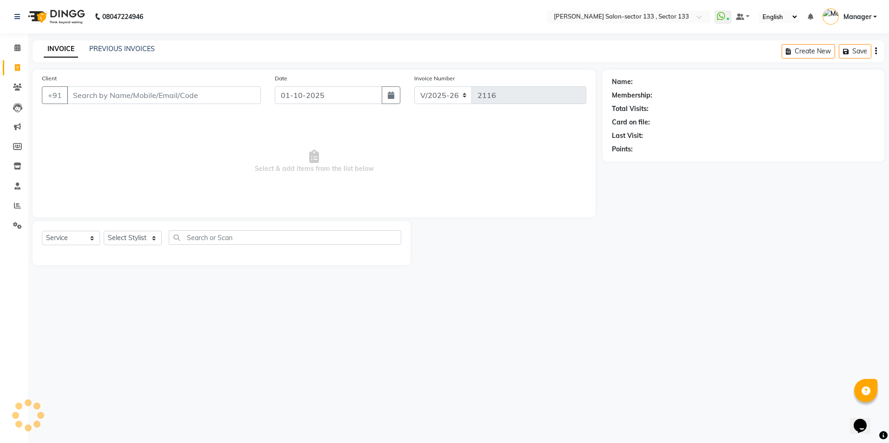
click at [131, 248] on div "Select Service Product Membership Package Voucher Prepaid Gift Card Select Styl…" at bounding box center [221, 242] width 359 height 22
click at [130, 241] on select "Select Stylist [PERSON_NAME] [PERSON_NAME] [PERSON_NAME] Manager Mehboob Owner …" at bounding box center [133, 238] width 58 height 14
select select "80846"
click at [104, 231] on select "Select Stylist [PERSON_NAME] [PERSON_NAME] [PERSON_NAME] Manager Mehboob Owner …" at bounding box center [133, 238] width 58 height 14
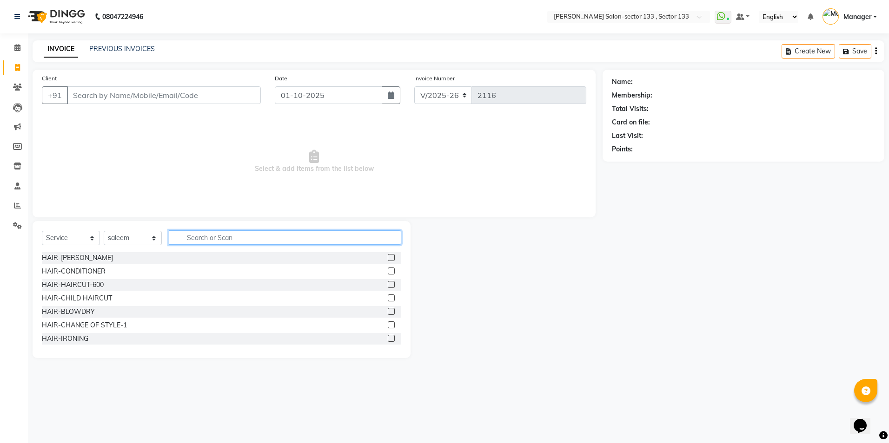
click at [220, 235] on input "text" at bounding box center [285, 238] width 232 height 14
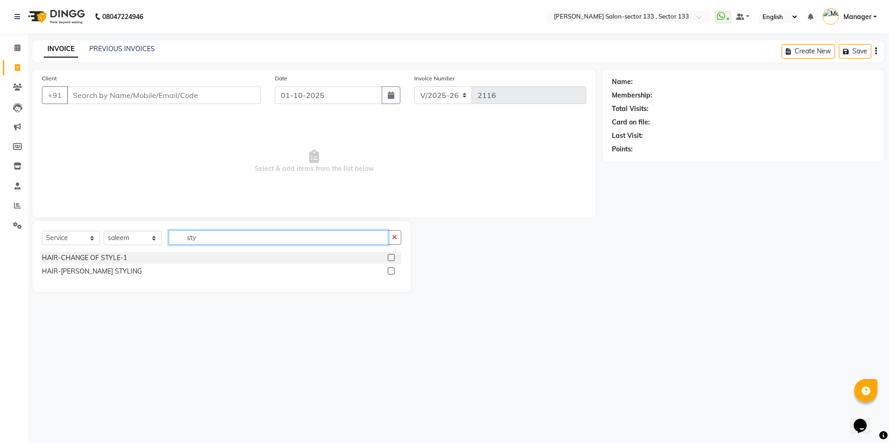
type input "sty"
click at [393, 259] on label at bounding box center [391, 257] width 7 height 7
click at [393, 259] on input "checkbox" at bounding box center [391, 258] width 6 height 6
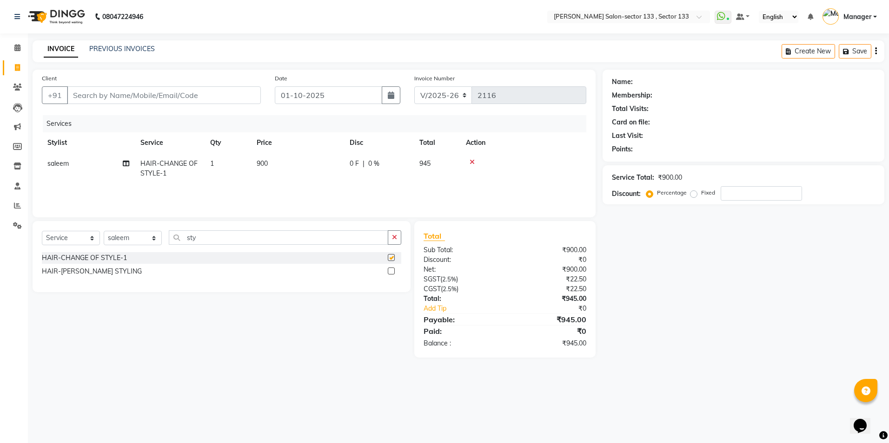
checkbox input "false"
click at [258, 164] on span "900" at bounding box center [262, 163] width 11 height 8
select select "80846"
click at [362, 165] on input "900" at bounding box center [341, 166] width 82 height 14
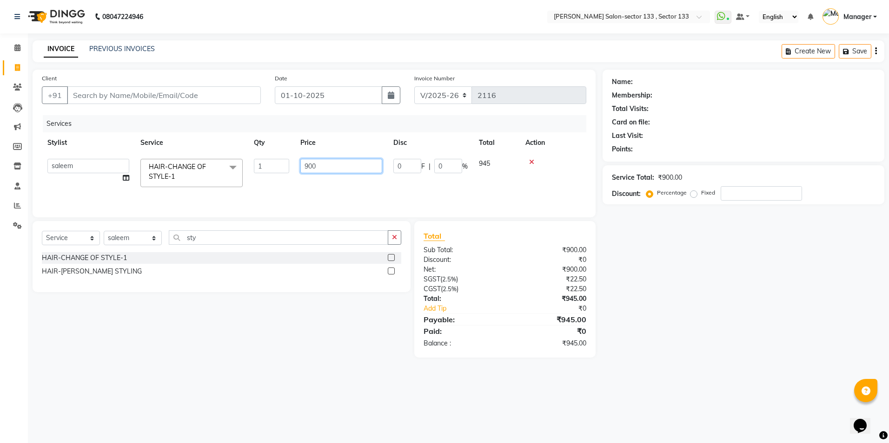
click at [362, 165] on input "900" at bounding box center [341, 166] width 82 height 14
type input "200"
click at [150, 236] on select "Select Stylist [PERSON_NAME] [PERSON_NAME] [PERSON_NAME] Manager Mehboob Owner …" at bounding box center [133, 238] width 58 height 14
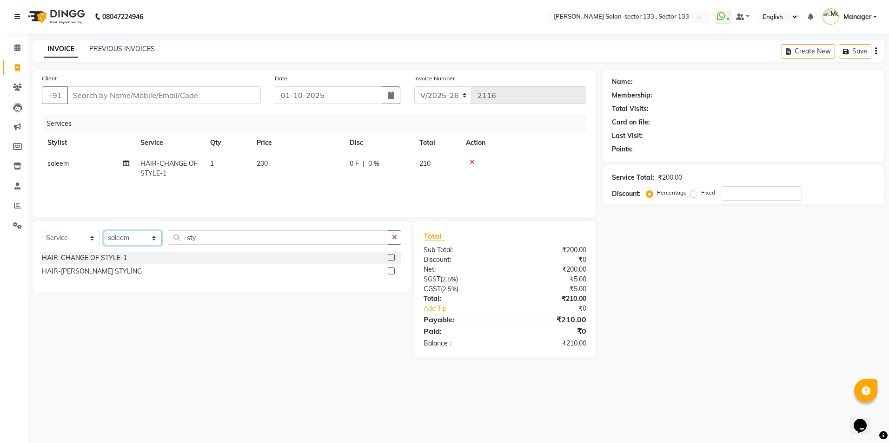
select select "92684"
click at [104, 231] on select "Select Stylist [PERSON_NAME] [PERSON_NAME] [PERSON_NAME] Manager Mehboob Owner …" at bounding box center [133, 238] width 58 height 14
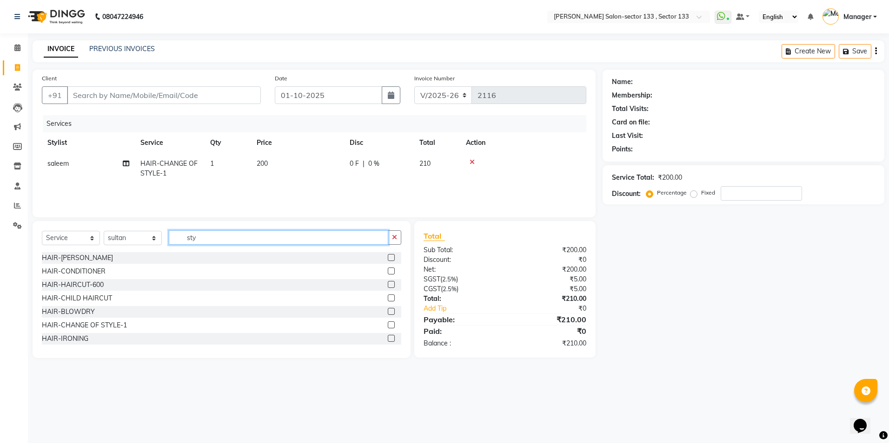
click at [219, 237] on input "sty" at bounding box center [278, 238] width 219 height 14
type input "s"
